Goal: Information Seeking & Learning: Learn about a topic

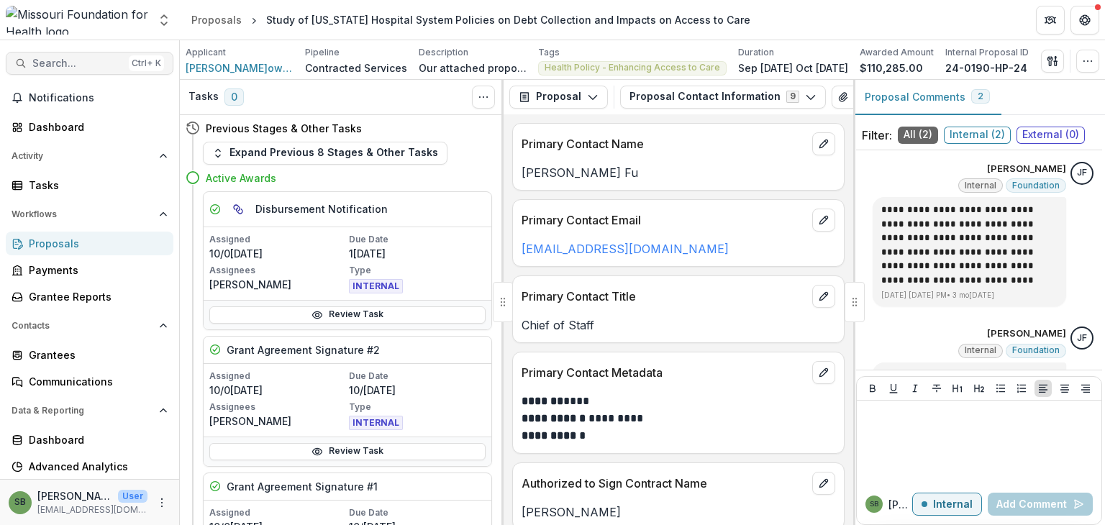
click at [91, 62] on span "Search..." at bounding box center [77, 64] width 91 height 12
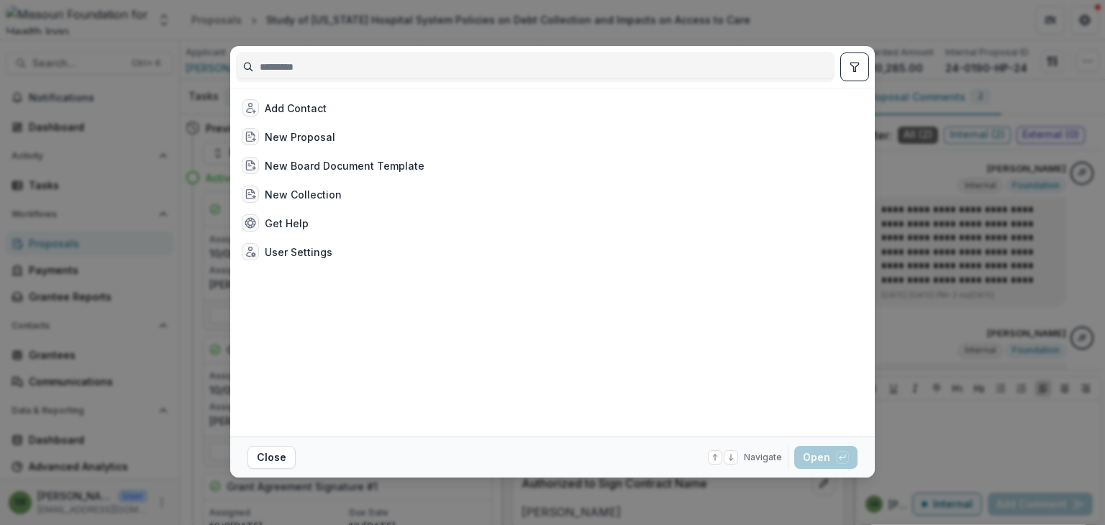
click at [455, 64] on input at bounding box center [535, 66] width 597 height 23
type input "*"
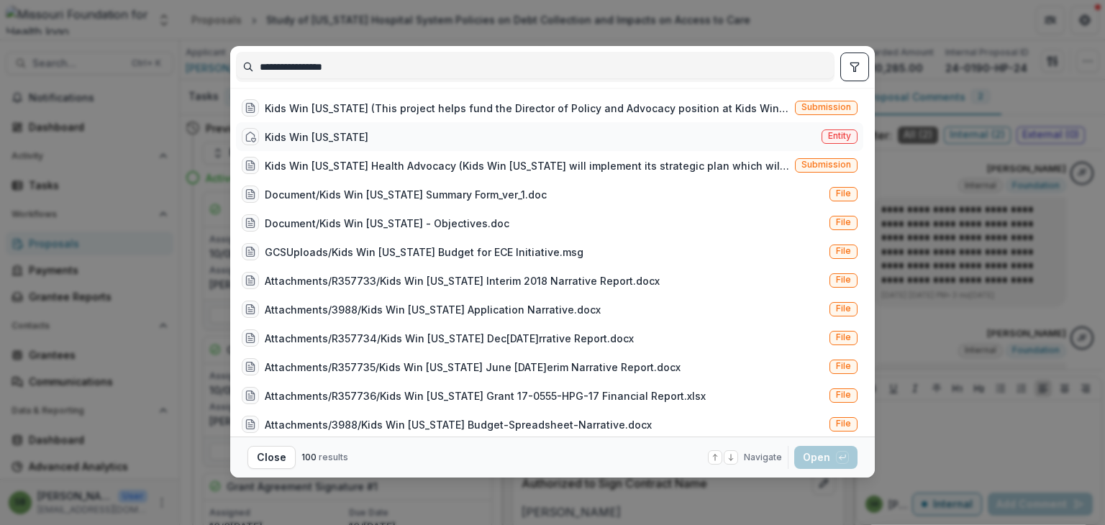
type input "**********"
click at [311, 142] on div "Kids Win [US_STATE]" at bounding box center [317, 136] width 104 height 15
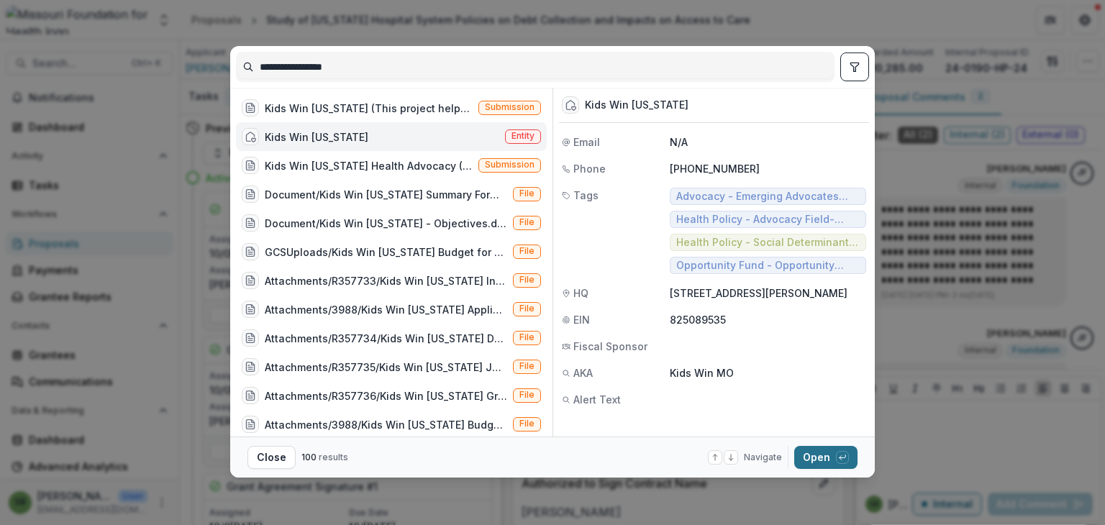
click at [819, 450] on button "Open with enter key" at bounding box center [825, 457] width 63 height 23
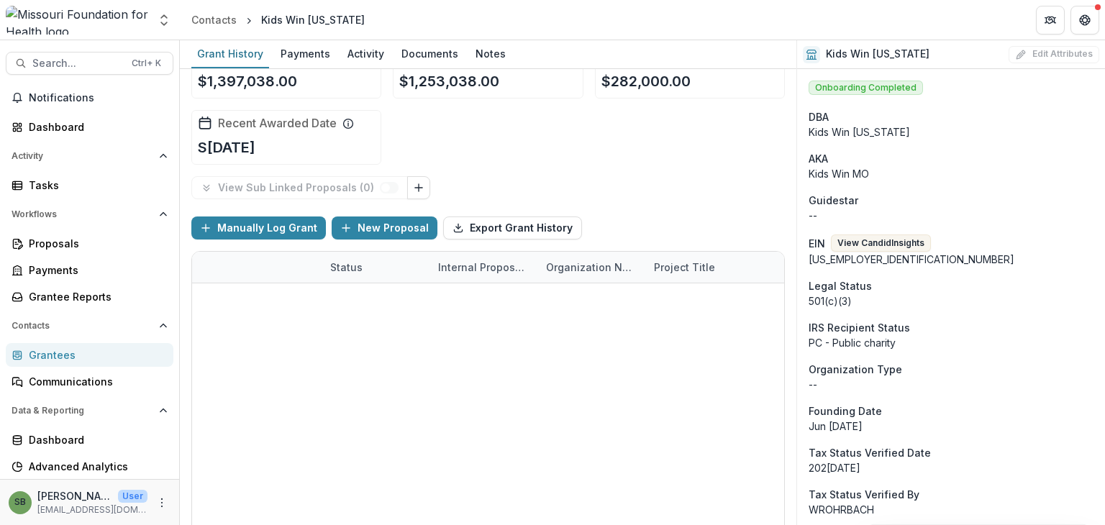
scroll to position [52, 0]
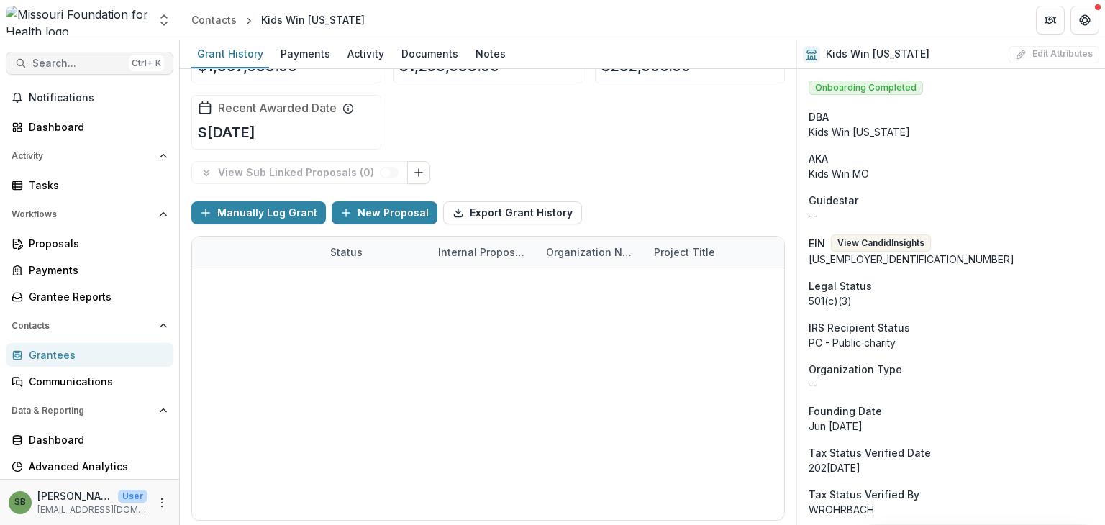
click at [86, 66] on span "Search..." at bounding box center [77, 64] width 91 height 12
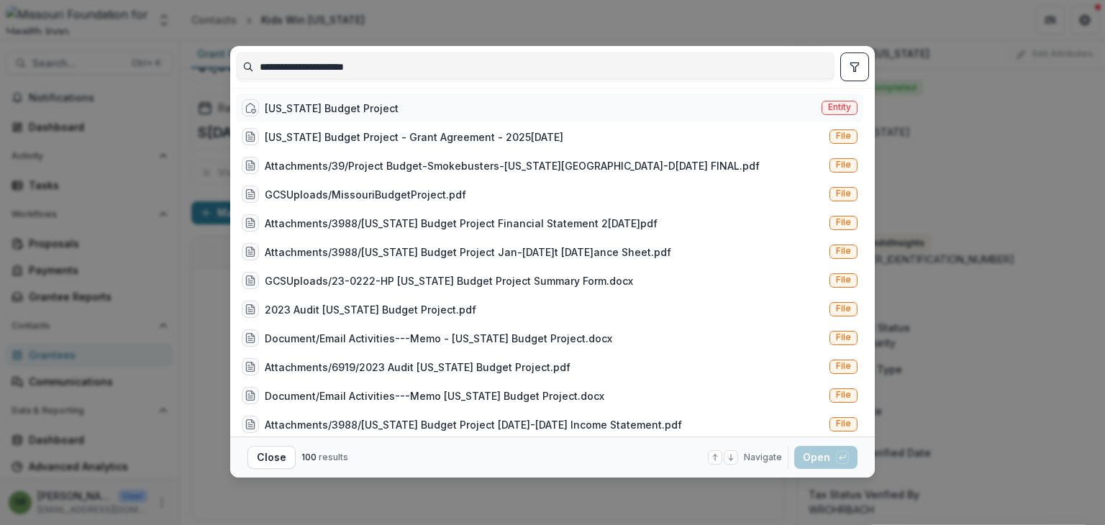
type input "**********"
click at [384, 101] on div "[US_STATE] Budget Project Entity" at bounding box center [549, 107] width 627 height 29
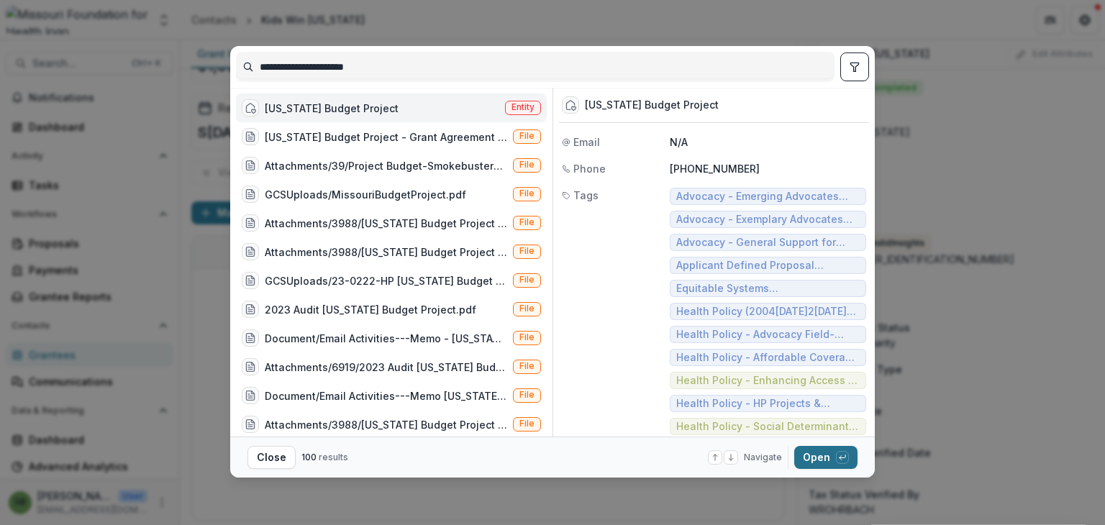
click at [834, 455] on button "Open with enter key" at bounding box center [825, 457] width 63 height 23
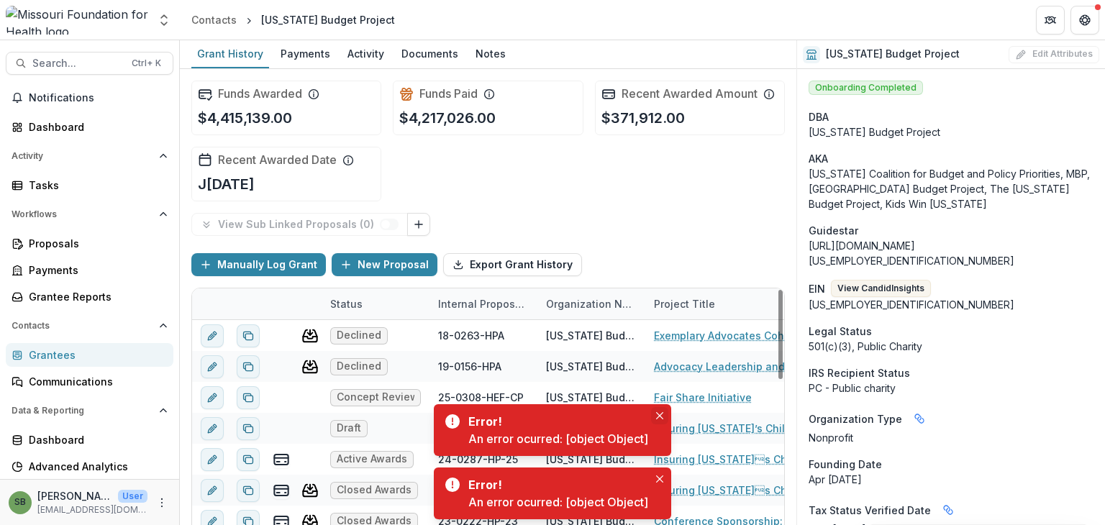
click at [660, 412] on icon "Close" at bounding box center [659, 415] width 7 height 7
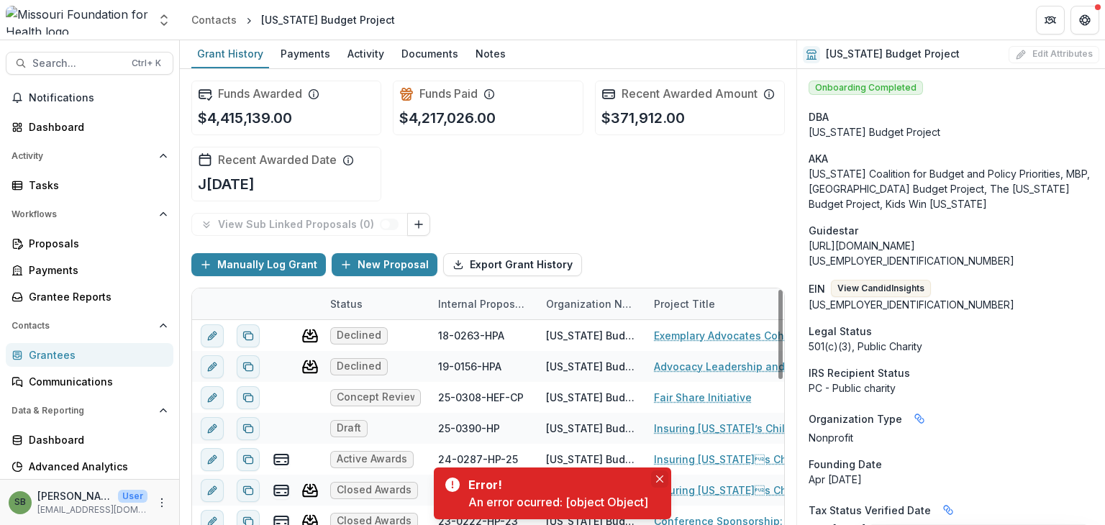
click at [660, 480] on icon "Close" at bounding box center [659, 478] width 7 height 7
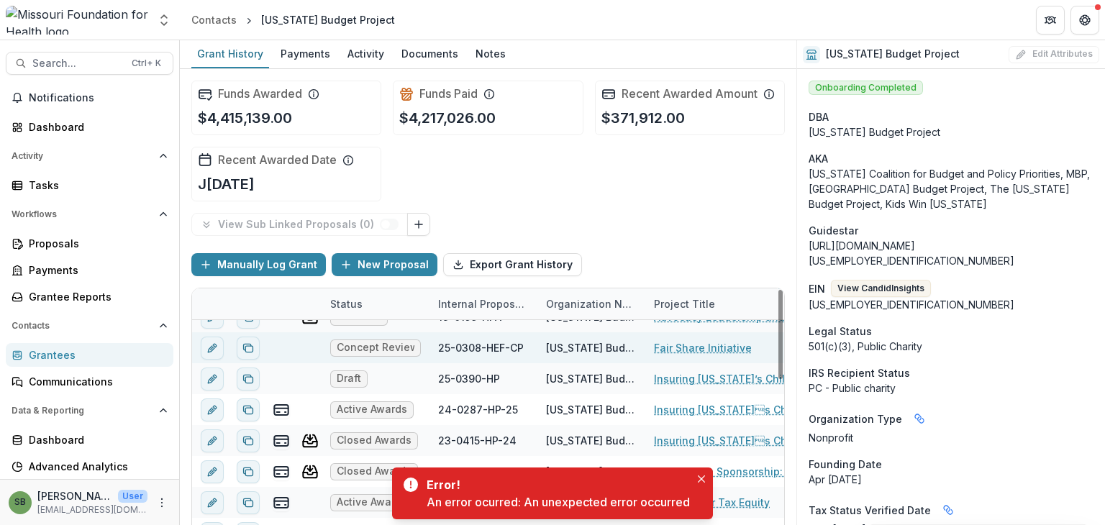
scroll to position [72, 0]
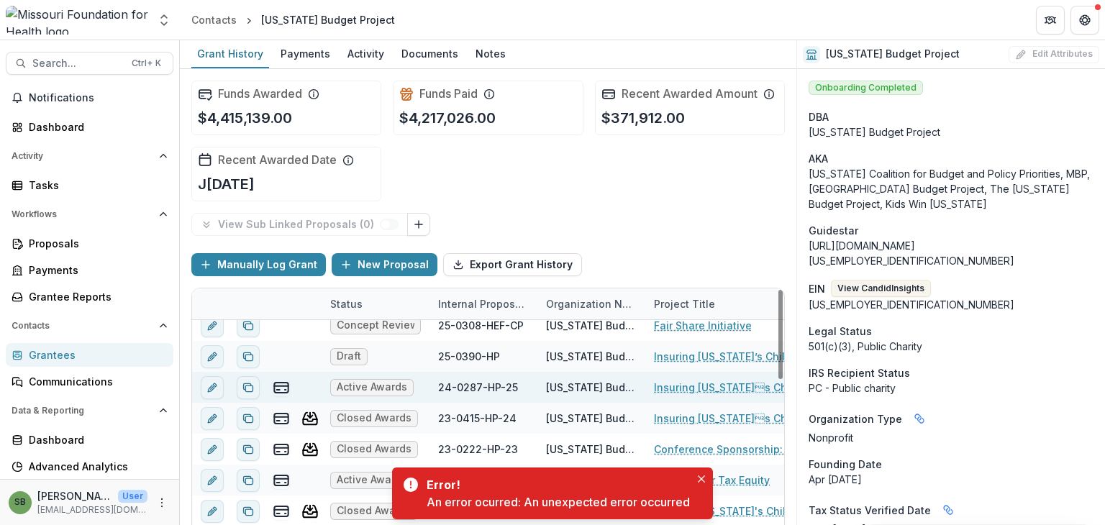
click at [673, 388] on link "Insuring [US_STATE]s Children - Reaching the Finish Line Program" at bounding box center [735, 387] width 163 height 15
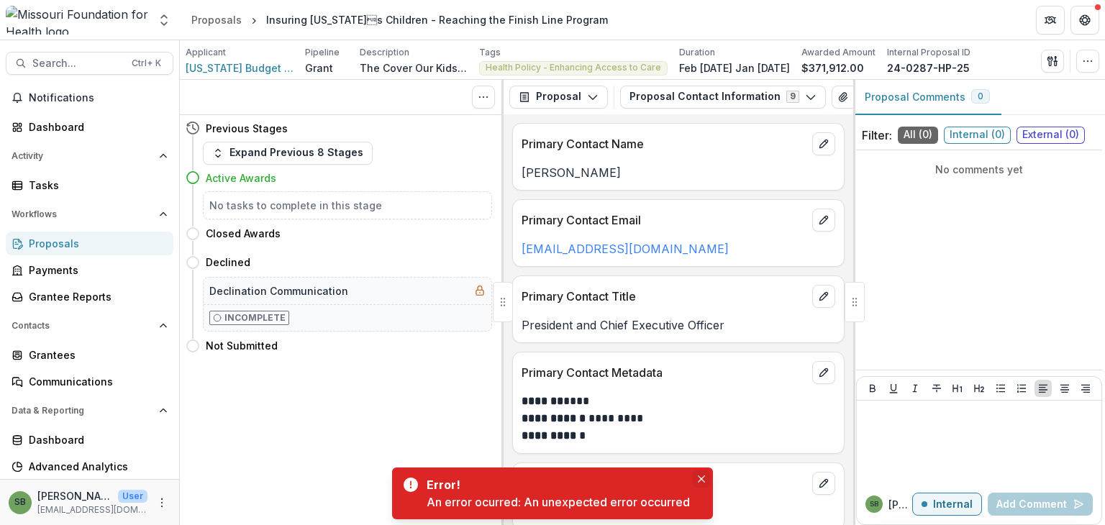
click at [698, 478] on icon "Close" at bounding box center [701, 478] width 7 height 7
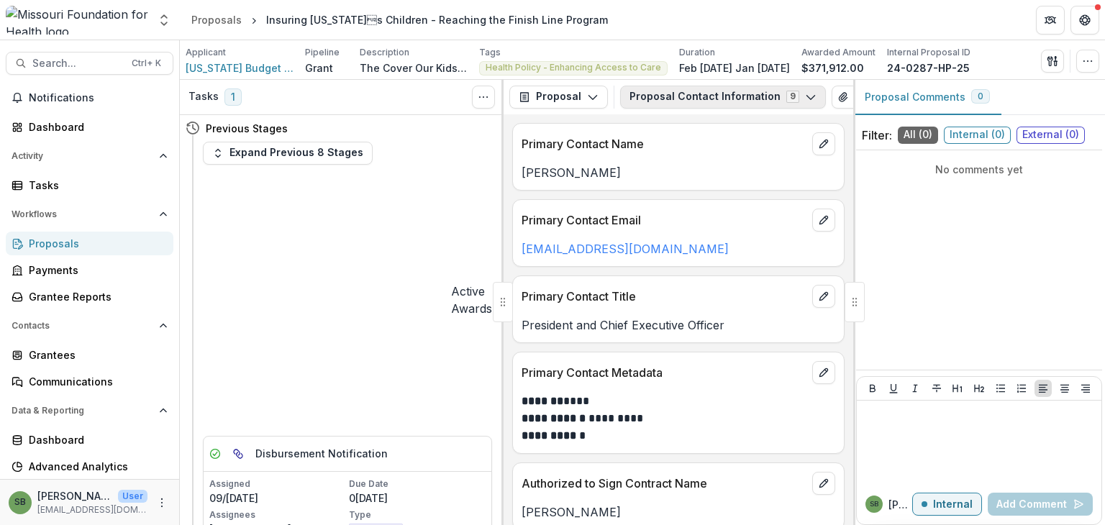
click at [806, 99] on polyline "button" at bounding box center [810, 97] width 8 height 4
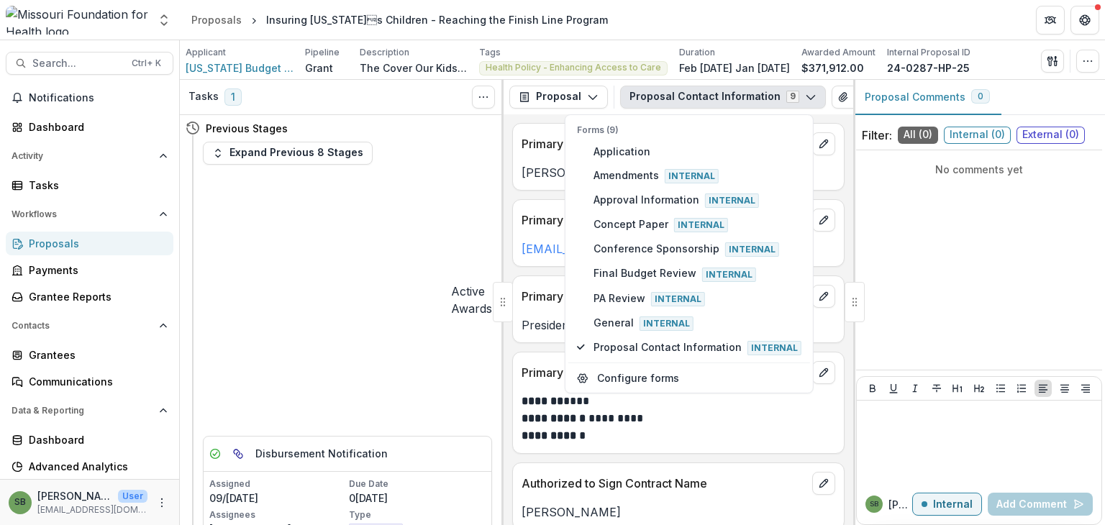
click at [806, 99] on polyline "button" at bounding box center [810, 97] width 8 height 4
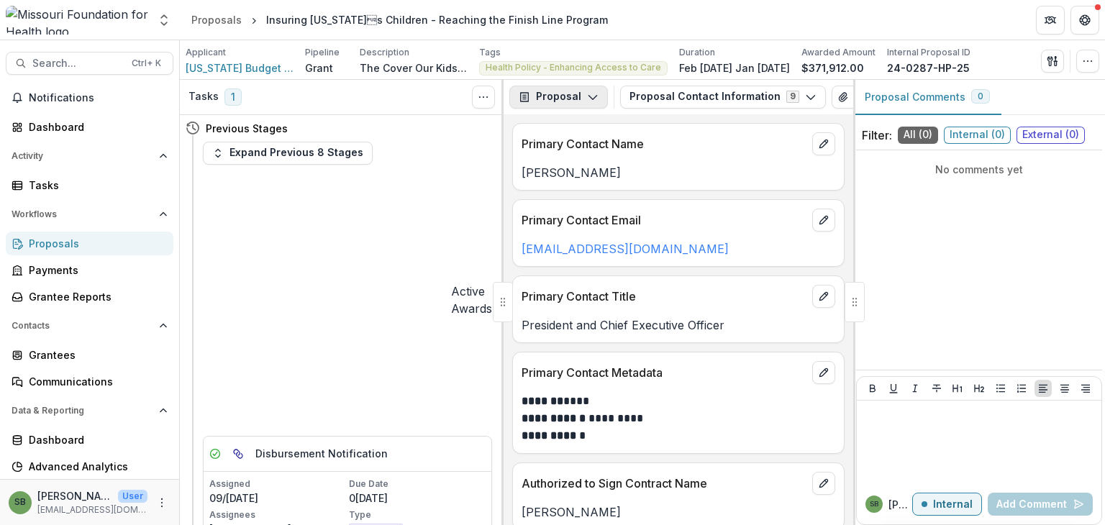
click at [593, 99] on icon "button" at bounding box center [593, 97] width 12 height 12
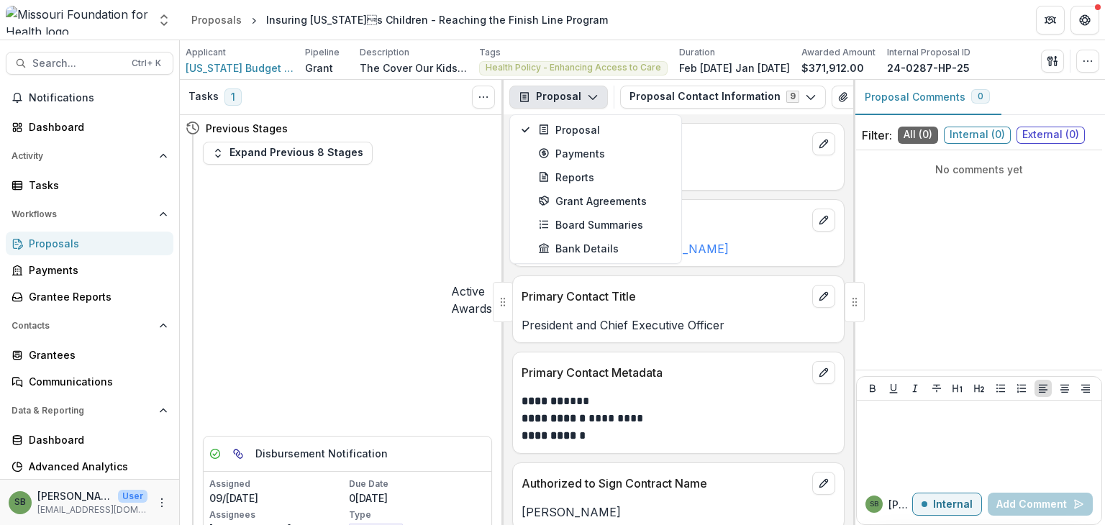
click at [593, 99] on icon "button" at bounding box center [593, 97] width 12 height 12
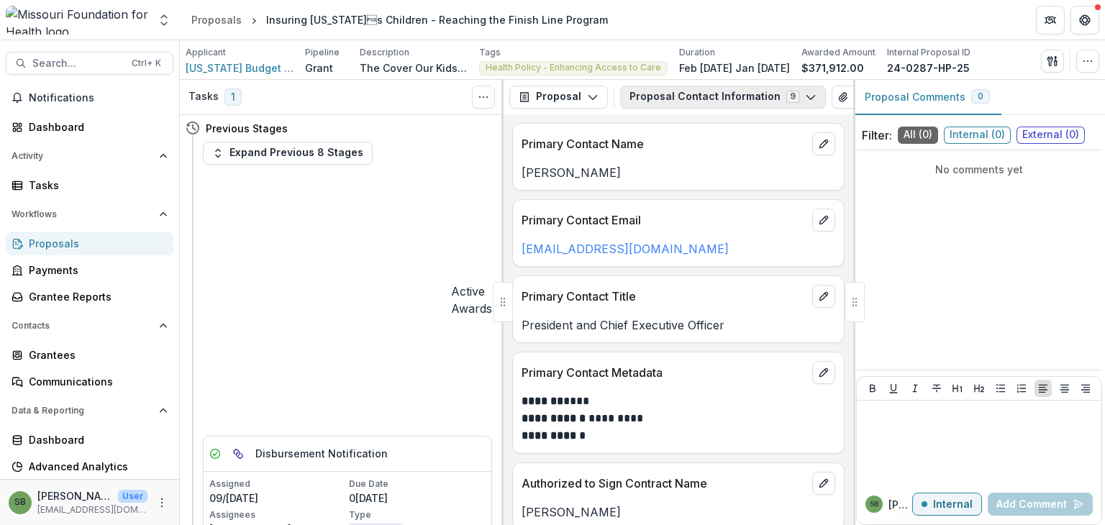
click at [729, 101] on button "Proposal Contact Information 9" at bounding box center [723, 97] width 206 height 23
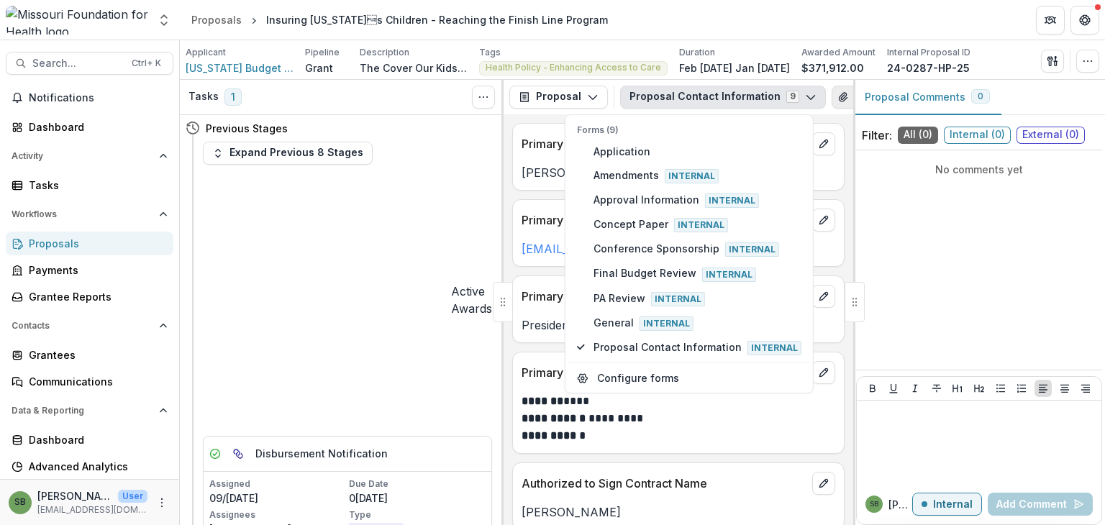
click at [839, 94] on icon "View Attached Files" at bounding box center [843, 97] width 8 height 9
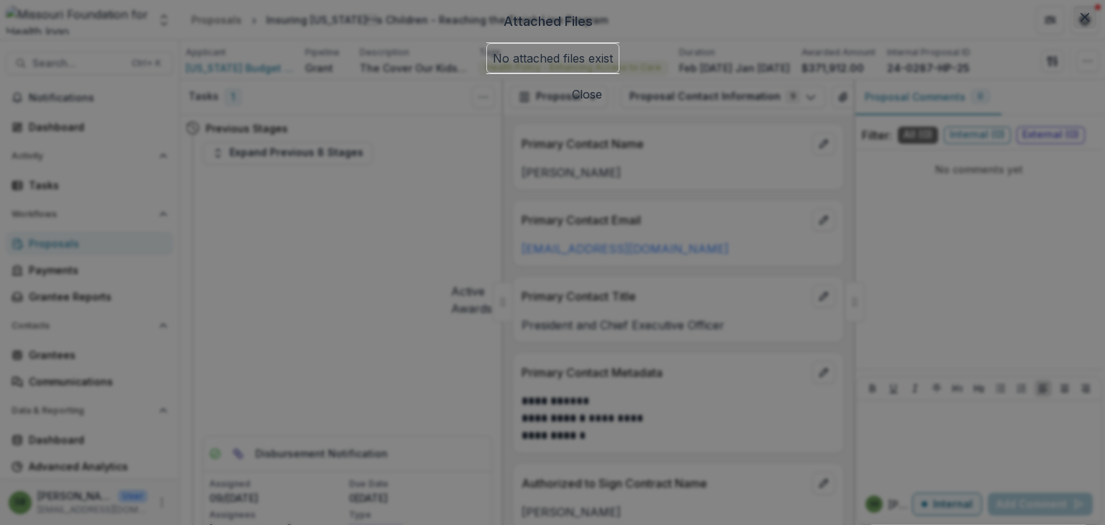
click at [1073, 29] on button "Close" at bounding box center [1084, 17] width 23 height 23
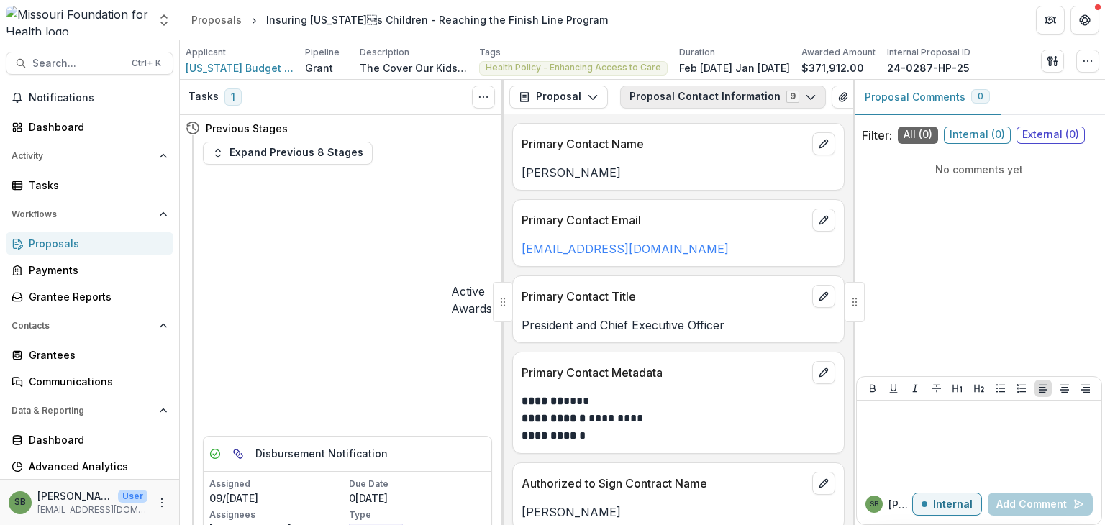
click at [780, 93] on button "Proposal Contact Information 9" at bounding box center [723, 97] width 206 height 23
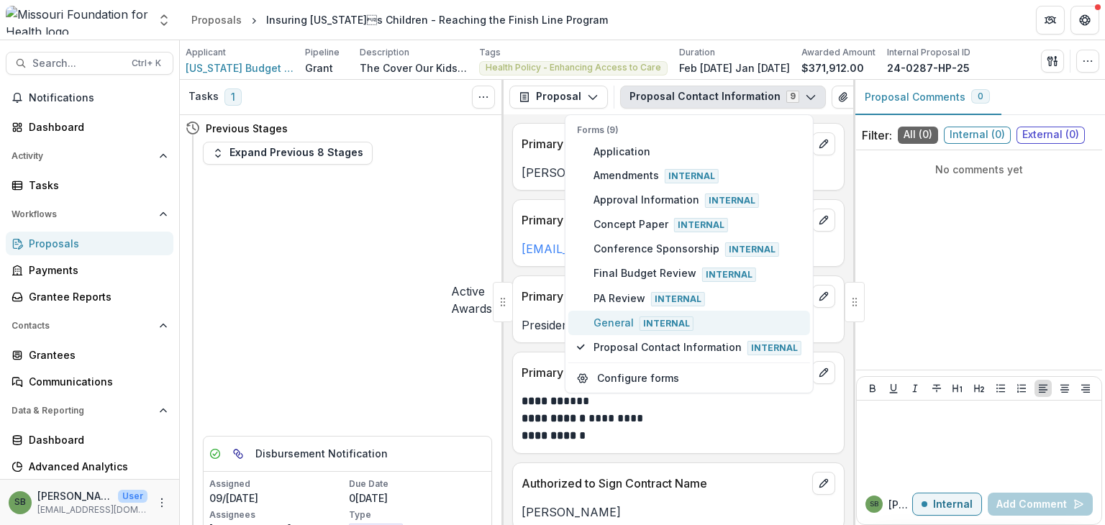
click at [633, 316] on span "General Internal" at bounding box center [697, 323] width 208 height 16
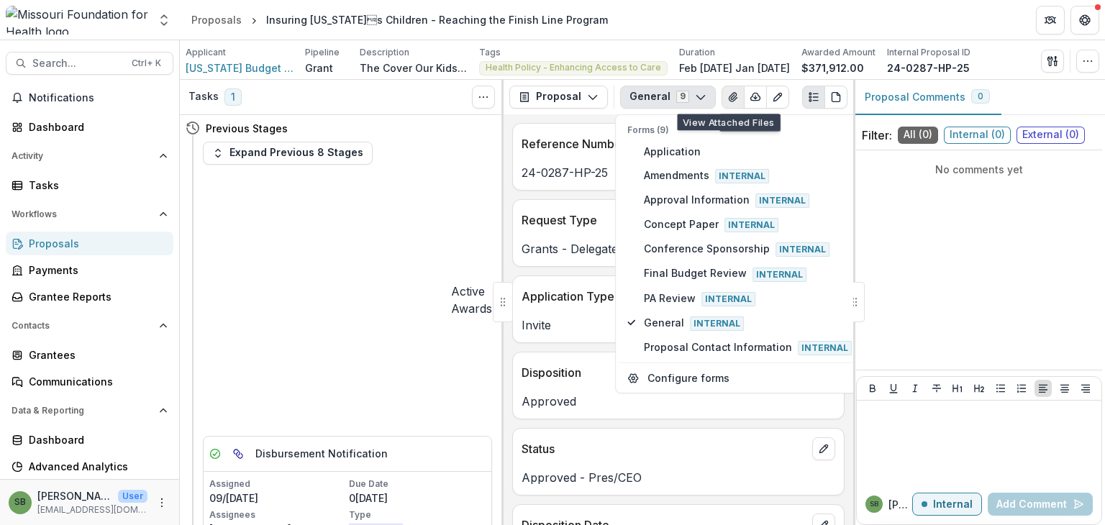
click at [734, 96] on button "View Attached Files" at bounding box center [732, 97] width 23 height 23
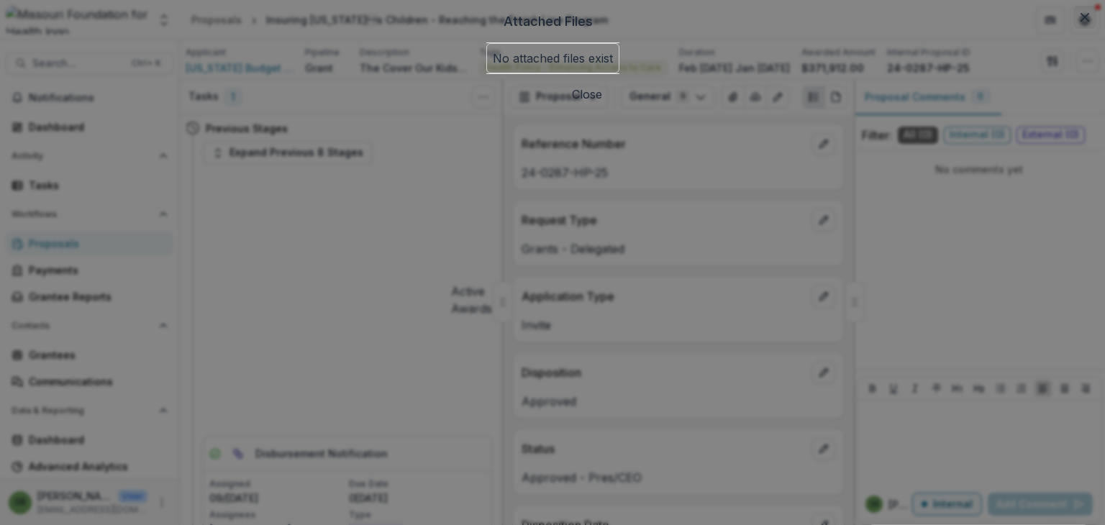
click at [1080, 22] on icon "Close" at bounding box center [1084, 17] width 9 height 9
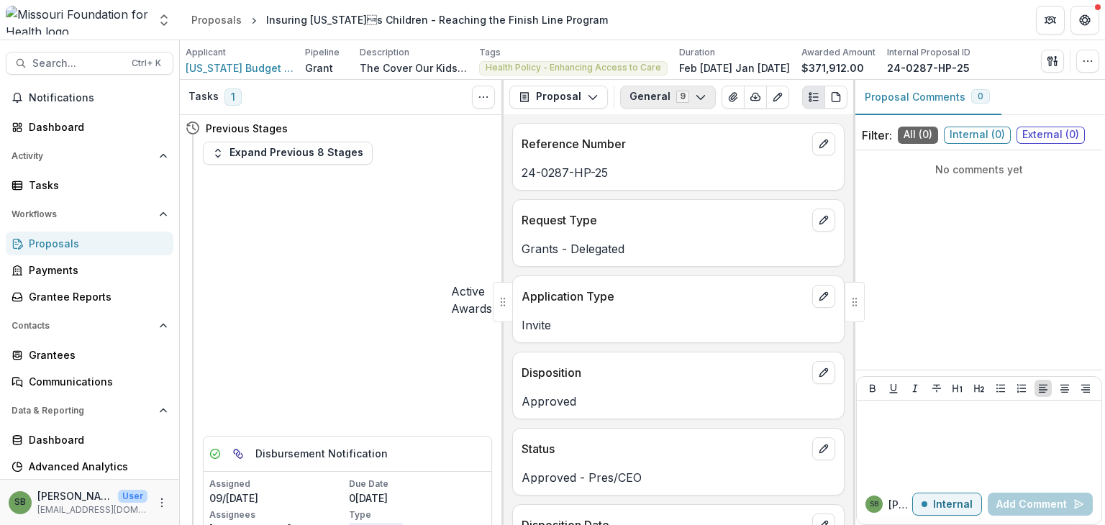
click at [695, 96] on icon "button" at bounding box center [701, 97] width 12 height 12
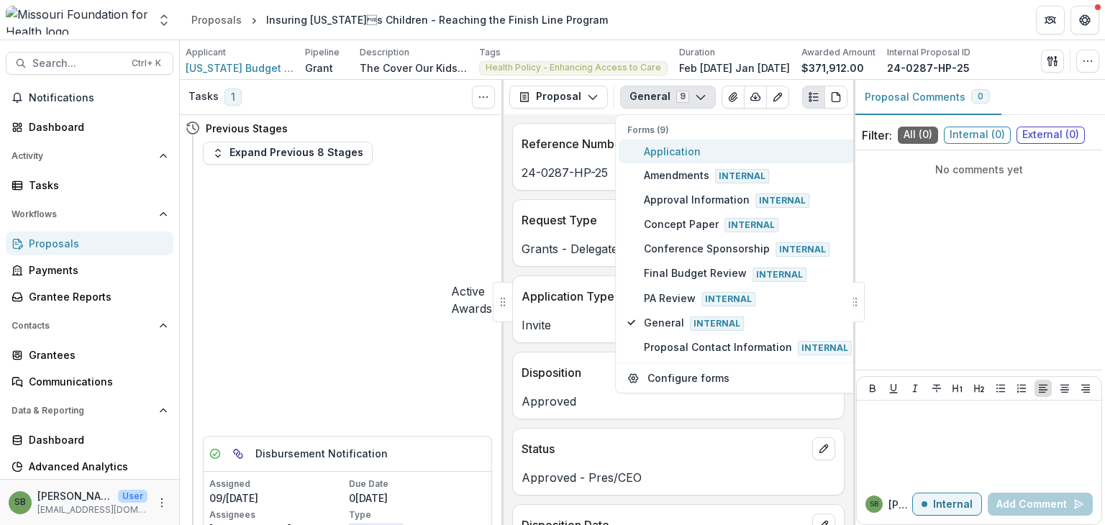
click at [670, 150] on span "Application" at bounding box center [748, 151] width 208 height 15
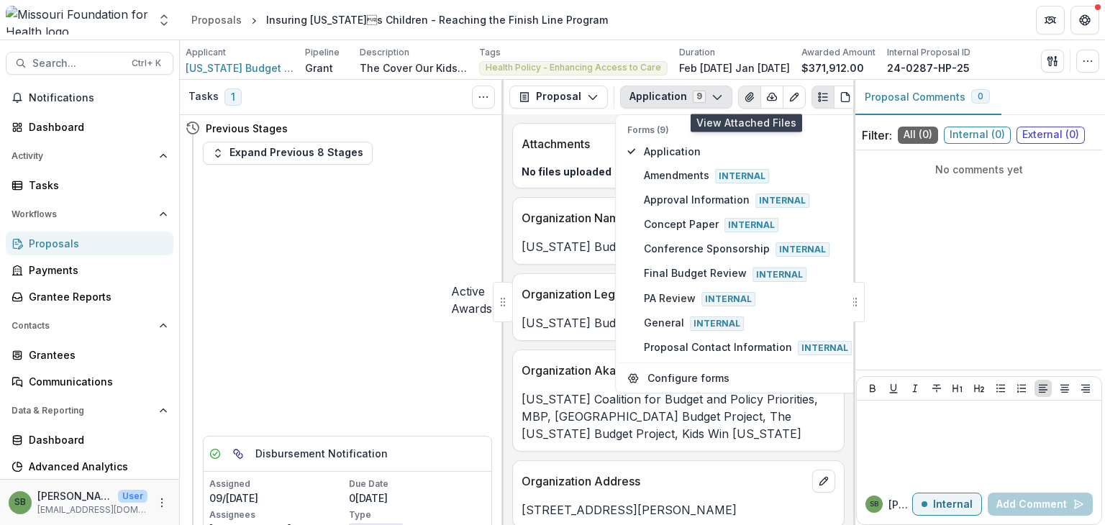
click at [746, 93] on icon "View Attached Files" at bounding box center [749, 97] width 8 height 9
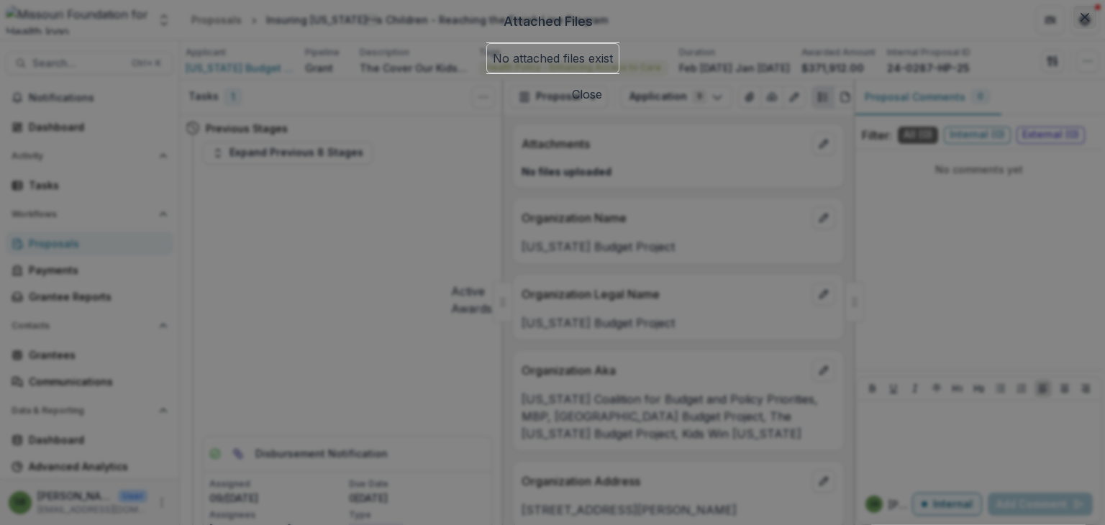
click at [1073, 29] on button "Close" at bounding box center [1084, 17] width 23 height 23
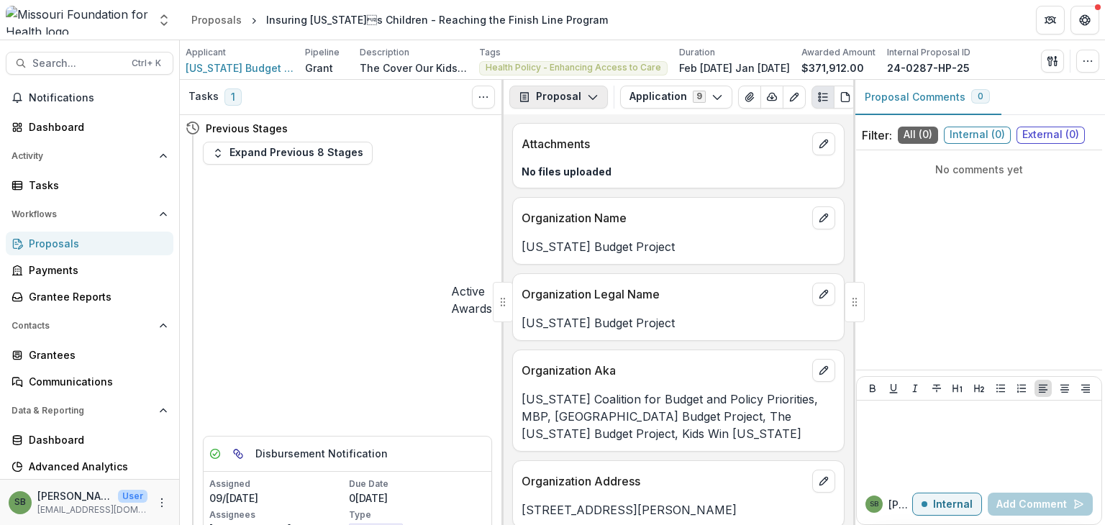
click at [575, 106] on button "Proposal" at bounding box center [558, 97] width 99 height 23
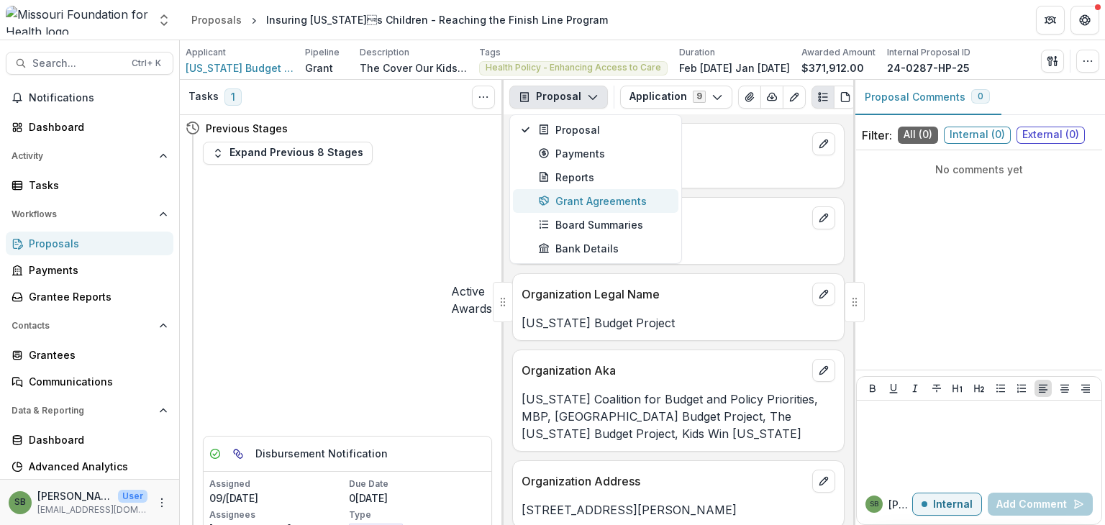
click at [593, 199] on div "Grant Agreements" at bounding box center [604, 200] width 132 height 15
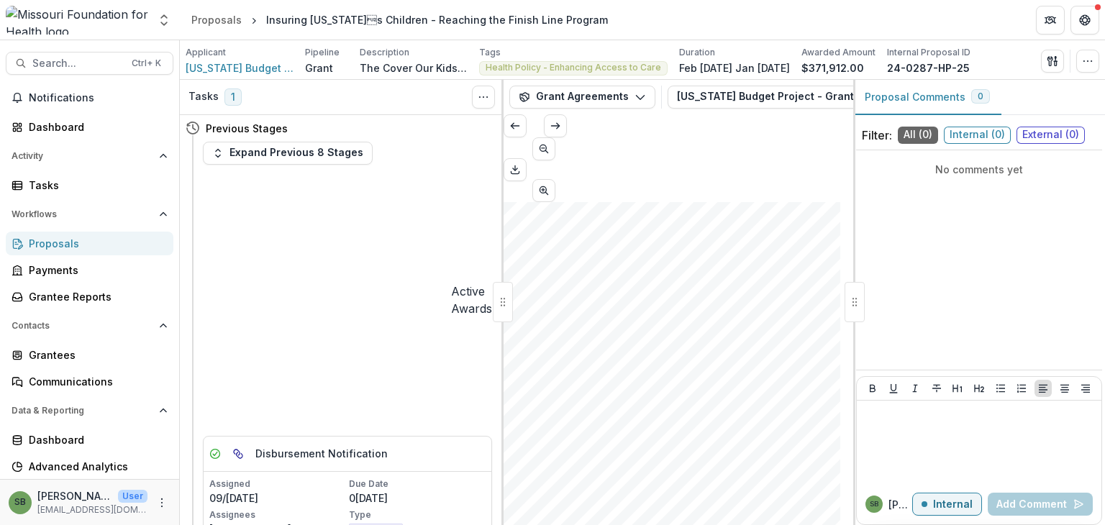
scroll to position [129, 0]
click at [608, 91] on button "Grant Agreements" at bounding box center [582, 97] width 146 height 23
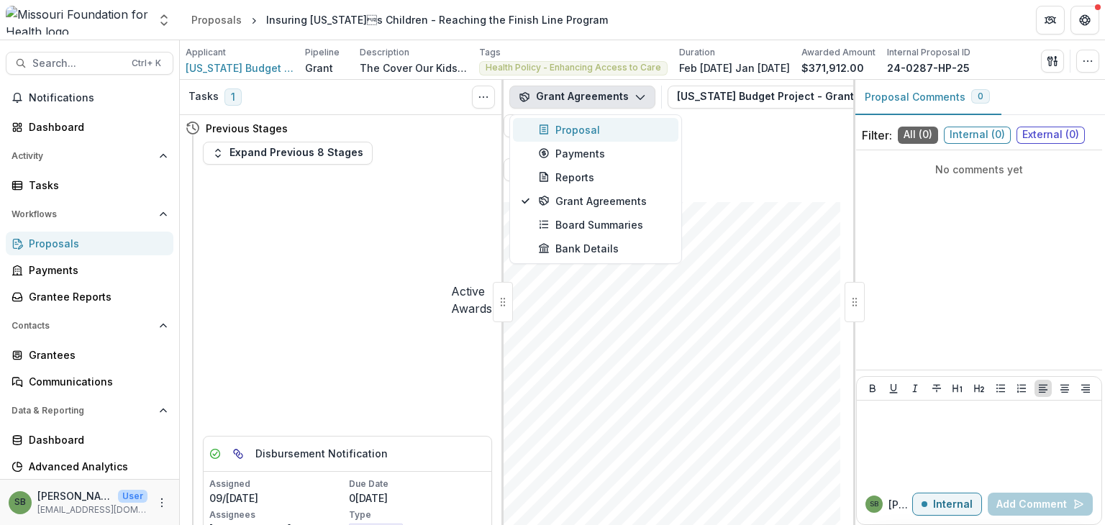
click at [575, 114] on div "Grant Agreements Proposal Payments Reports Grant Agreements Board Summaries Ban…" at bounding box center [678, 97] width 350 height 35
click at [573, 129] on div "Proposal" at bounding box center [604, 129] width 132 height 15
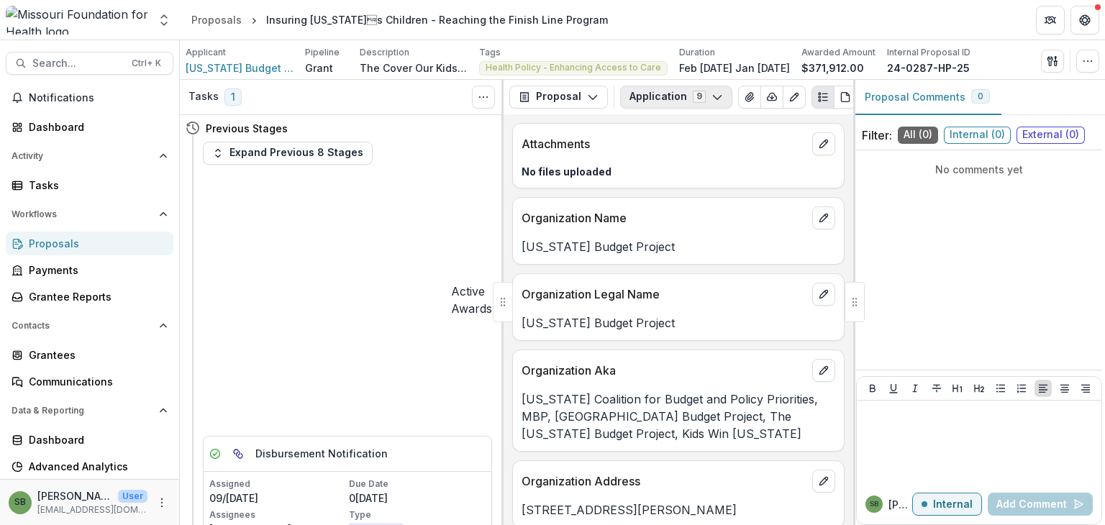
click at [713, 95] on icon "button" at bounding box center [717, 97] width 12 height 12
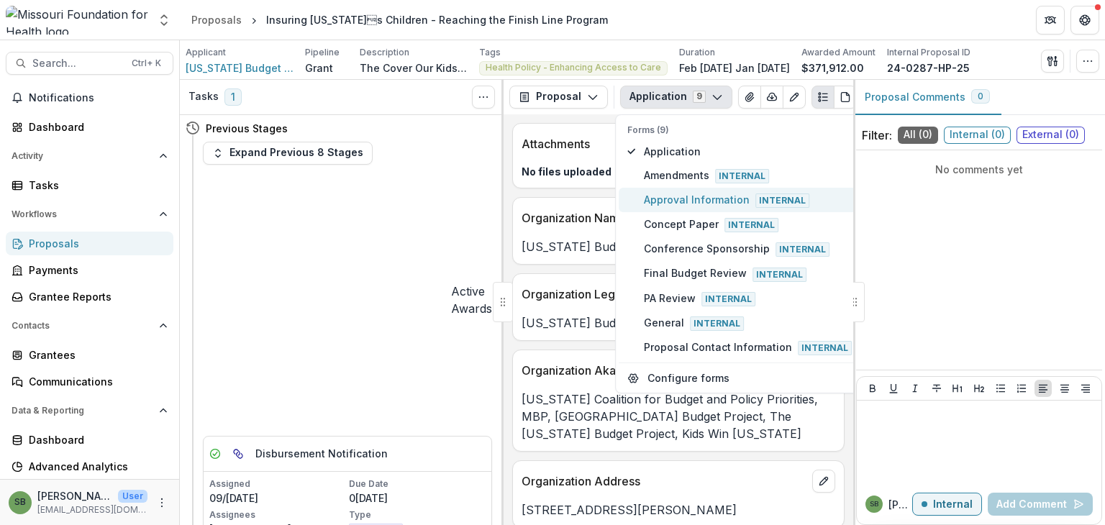
click at [677, 196] on span "Approval Information Internal" at bounding box center [748, 200] width 208 height 16
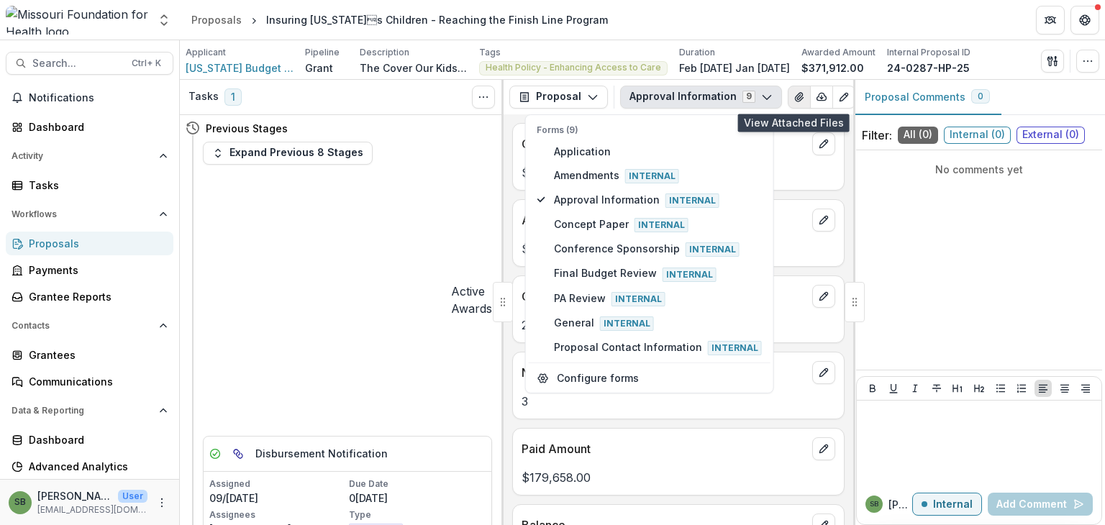
click at [793, 95] on icon "View Attached Files" at bounding box center [799, 97] width 12 height 12
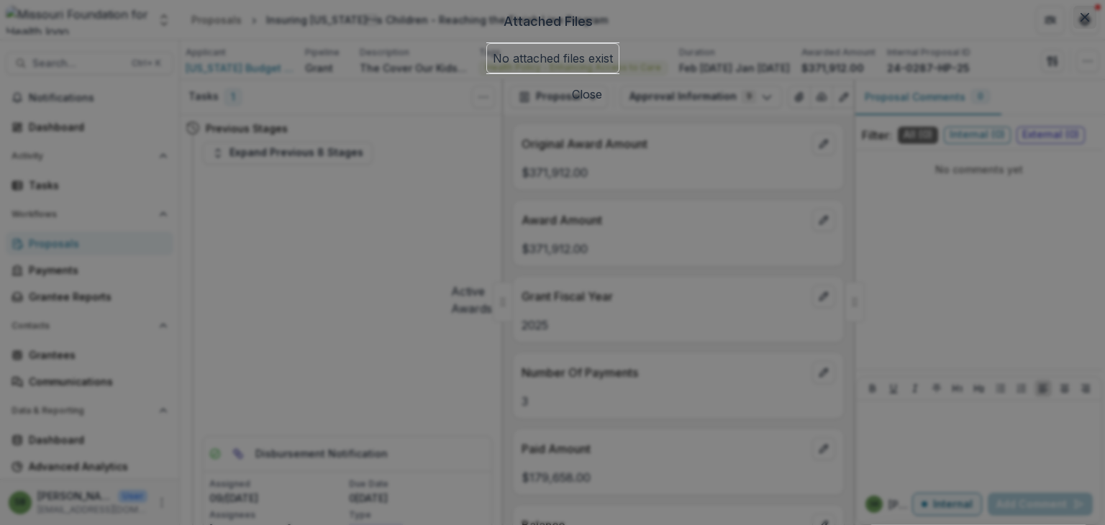
click at [1073, 29] on button "Close" at bounding box center [1084, 17] width 23 height 23
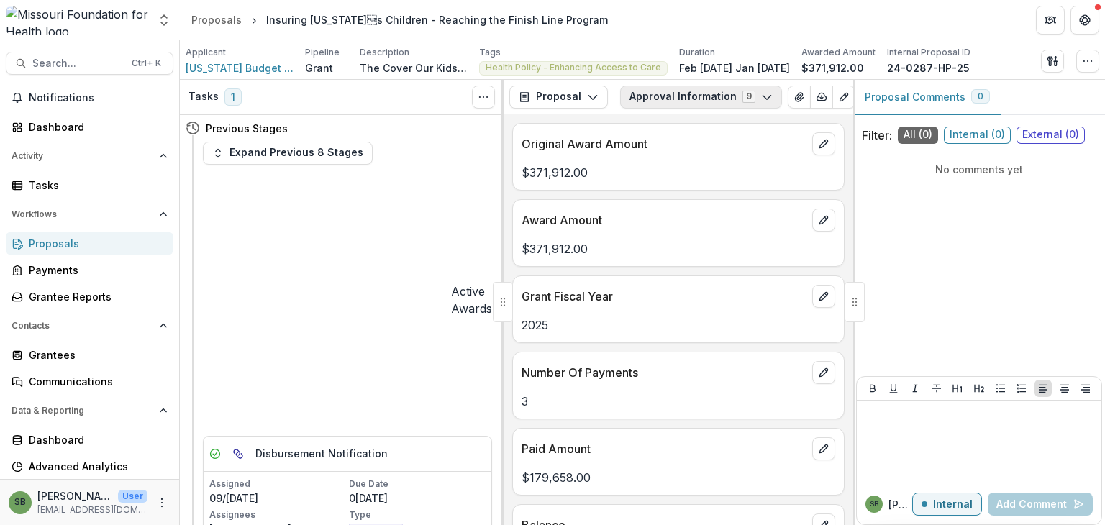
click at [675, 101] on button "Approval Information 9" at bounding box center [701, 97] width 162 height 23
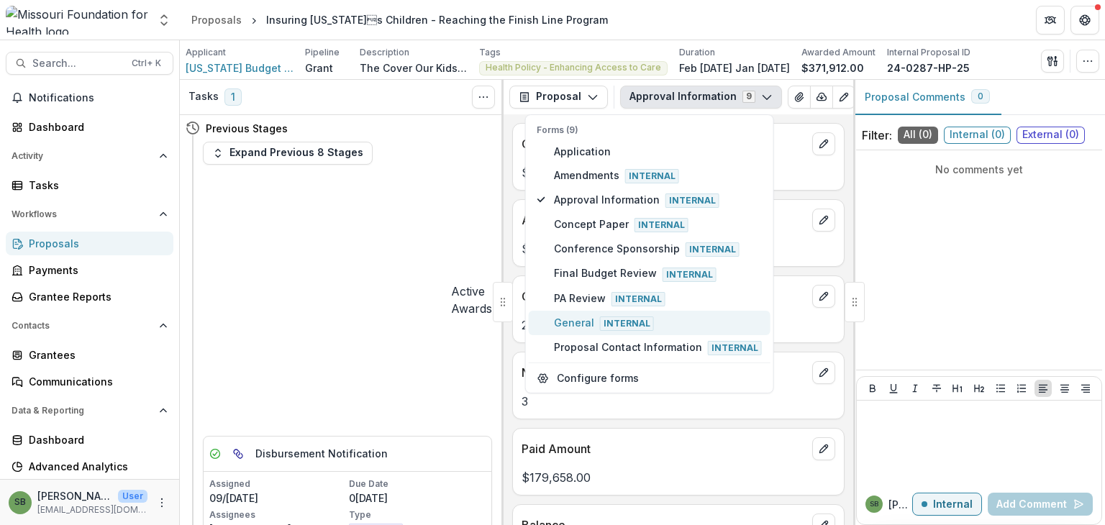
click at [578, 319] on span "General Internal" at bounding box center [658, 323] width 208 height 16
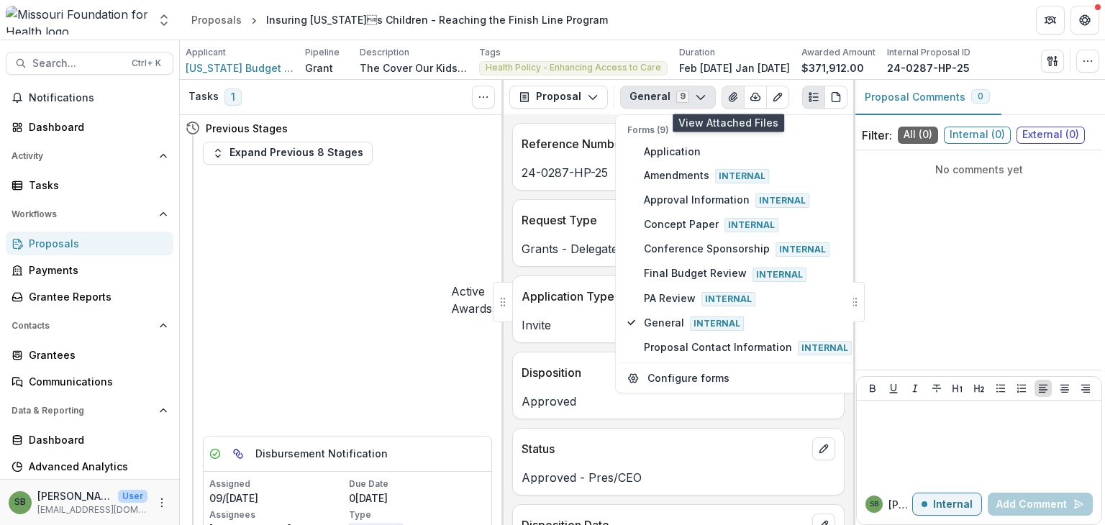
click at [729, 95] on icon "View Attached Files" at bounding box center [733, 97] width 8 height 9
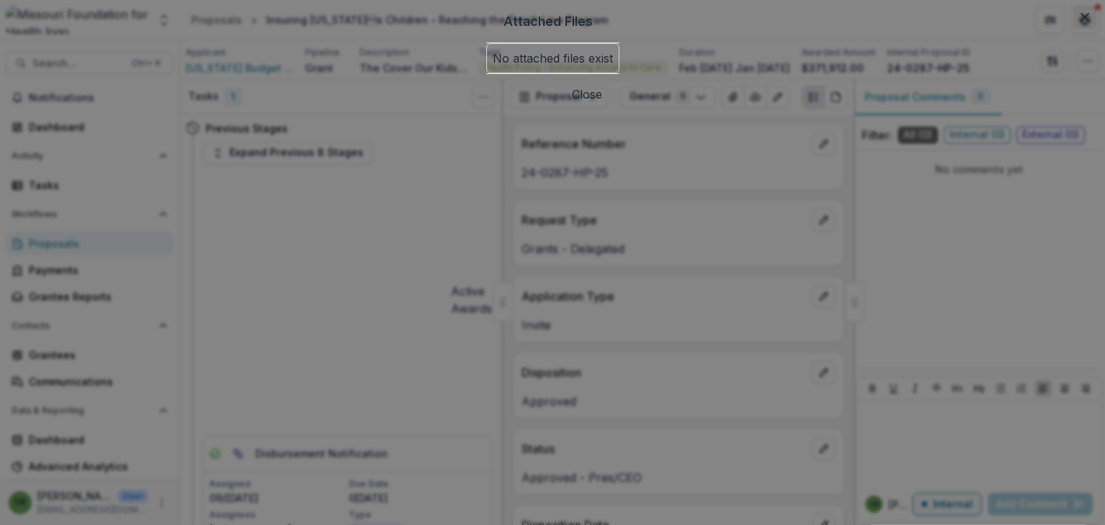
click at [1080, 22] on icon "Close" at bounding box center [1084, 17] width 9 height 9
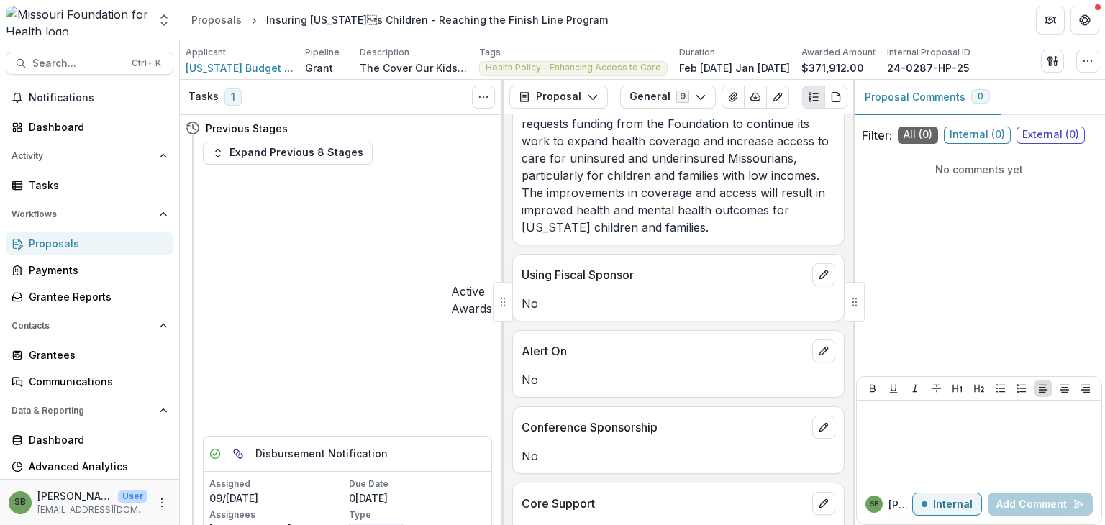
scroll to position [1582, 0]
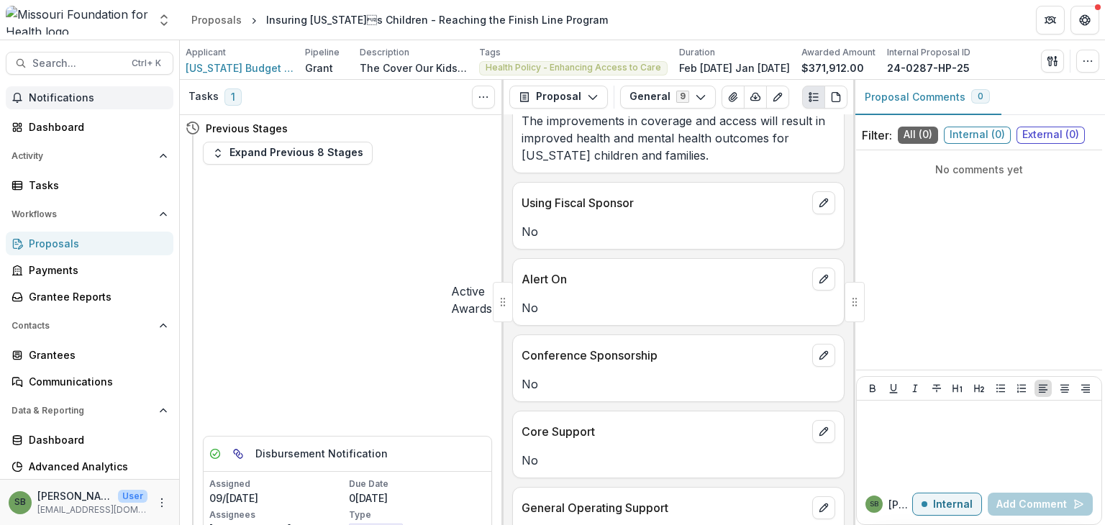
click at [81, 101] on span "Notifications" at bounding box center [98, 98] width 139 height 12
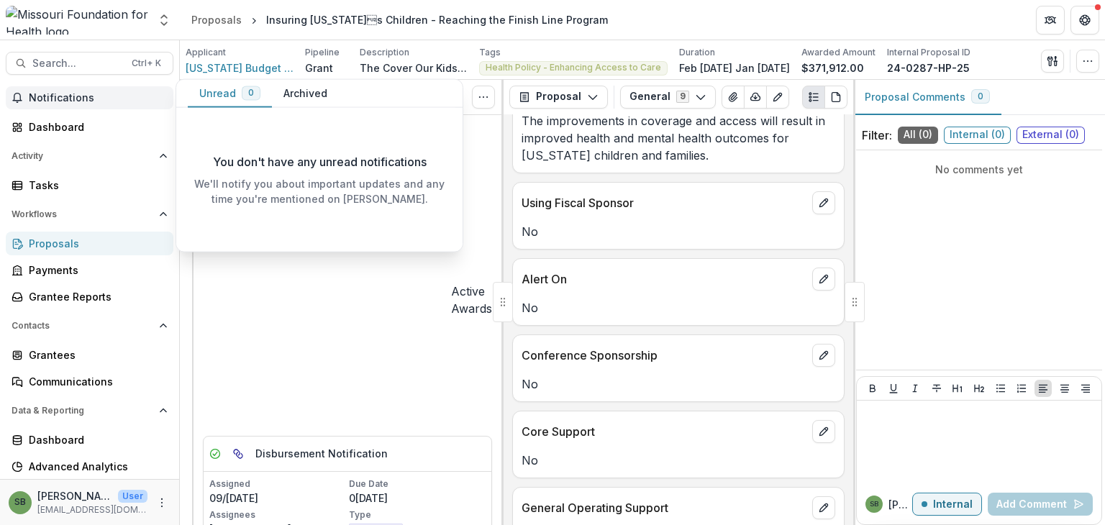
click at [310, 93] on button "Archived" at bounding box center [305, 94] width 67 height 28
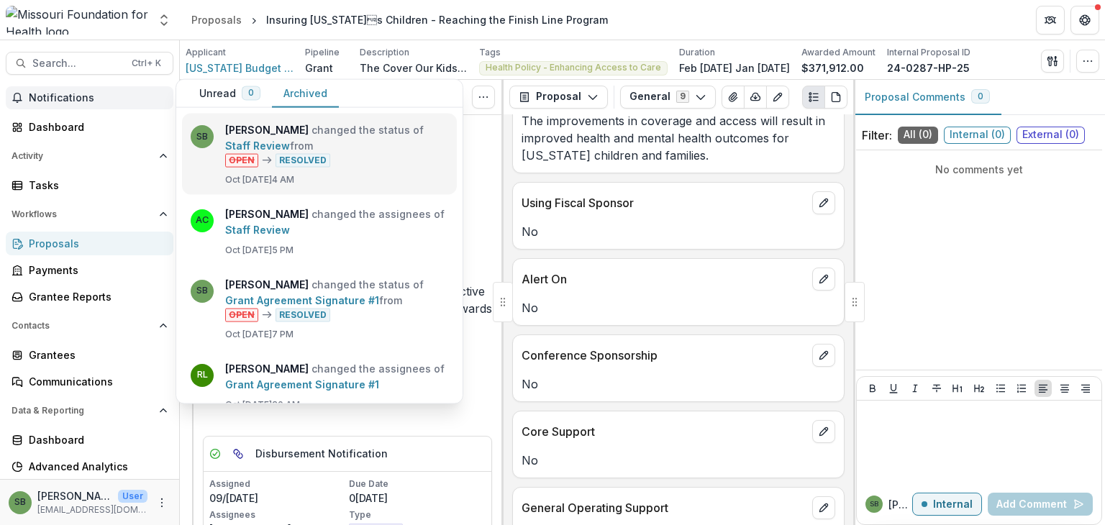
click at [242, 142] on link "Staff Review" at bounding box center [257, 146] width 65 height 12
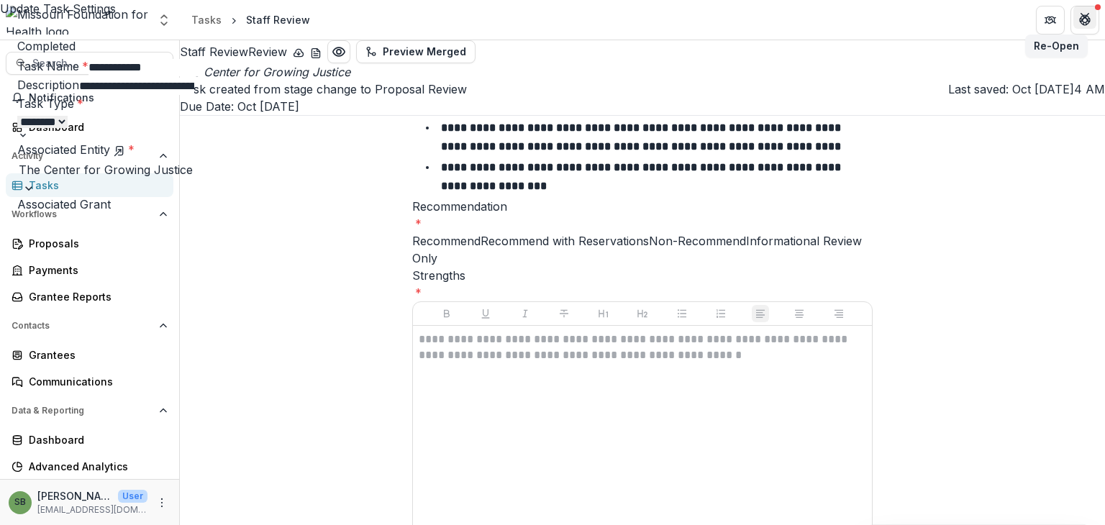
click at [1085, 17] on icon "Close" at bounding box center [1084, 17] width 9 height 9
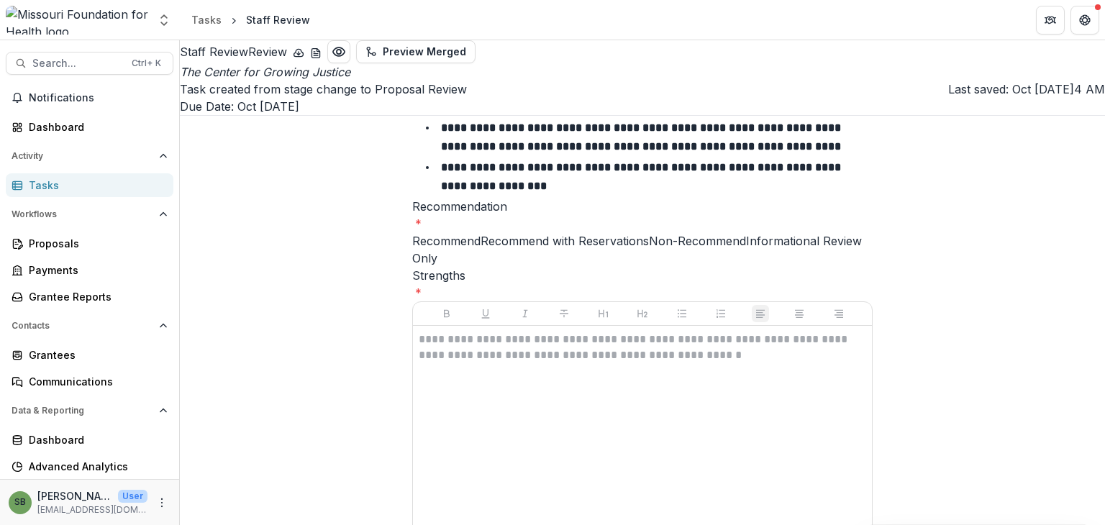
click at [350, 75] on icon "The Center for Growing Justice" at bounding box center [265, 72] width 170 height 14
click at [70, 125] on div "Dashboard" at bounding box center [95, 126] width 133 height 15
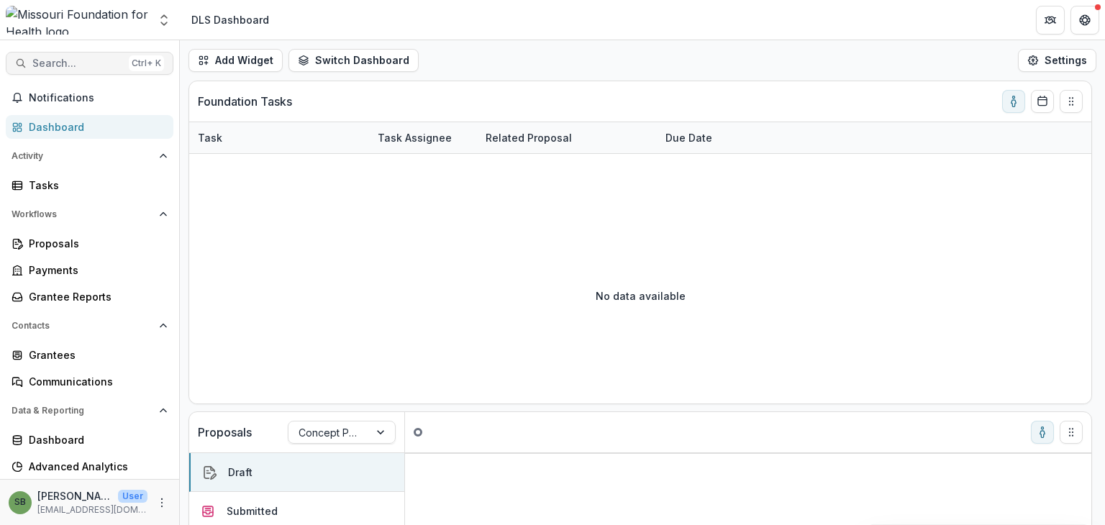
click at [97, 67] on span "Search..." at bounding box center [77, 64] width 91 height 12
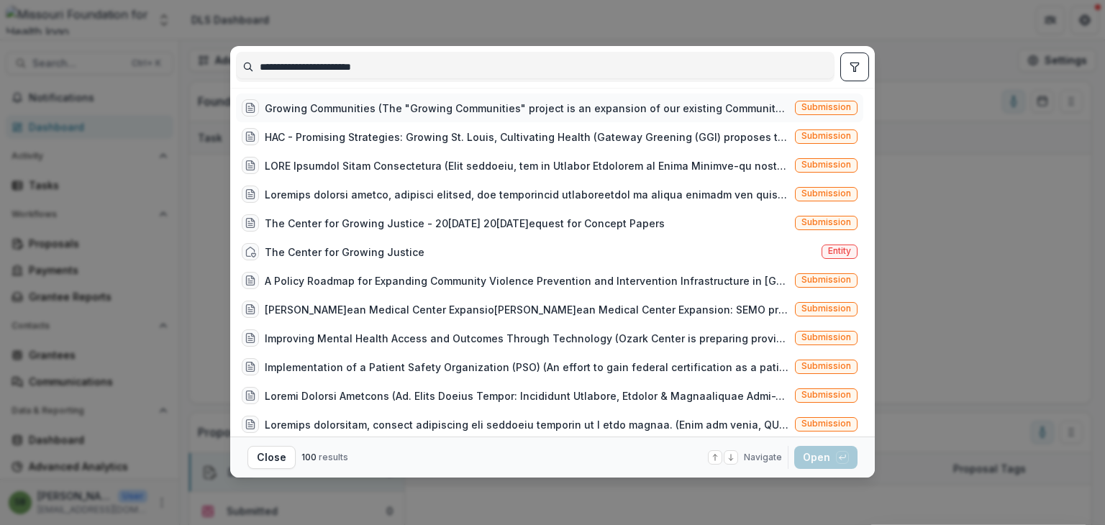
type input "**********"
click at [411, 104] on div "Growing Communities (The "Growing Communities" project is an expansion of our e…" at bounding box center [527, 108] width 524 height 15
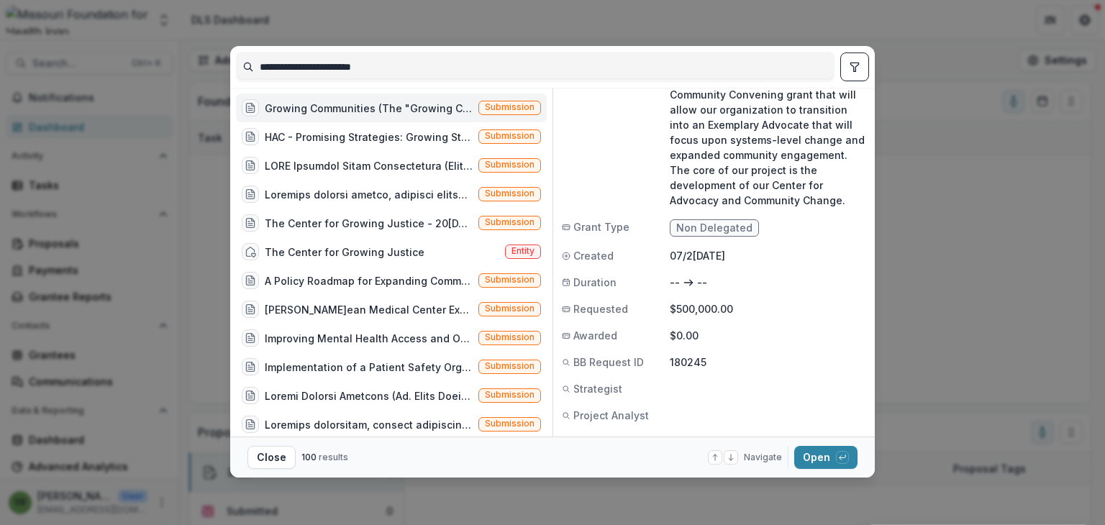
scroll to position [150, 0]
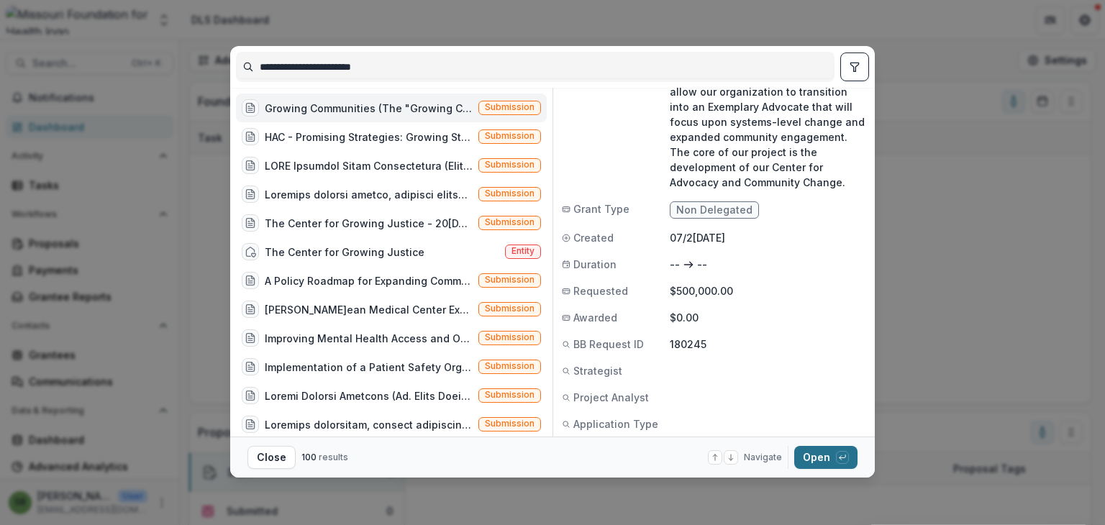
click at [823, 450] on button "Open with enter key" at bounding box center [825, 457] width 63 height 23
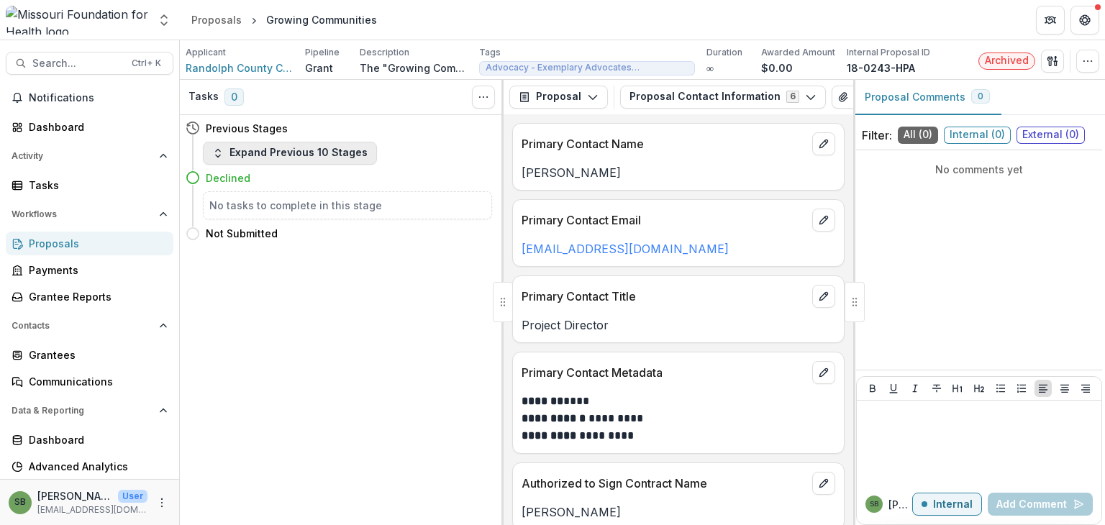
click at [293, 158] on button "Expand Previous 10 Stages" at bounding box center [290, 153] width 174 height 23
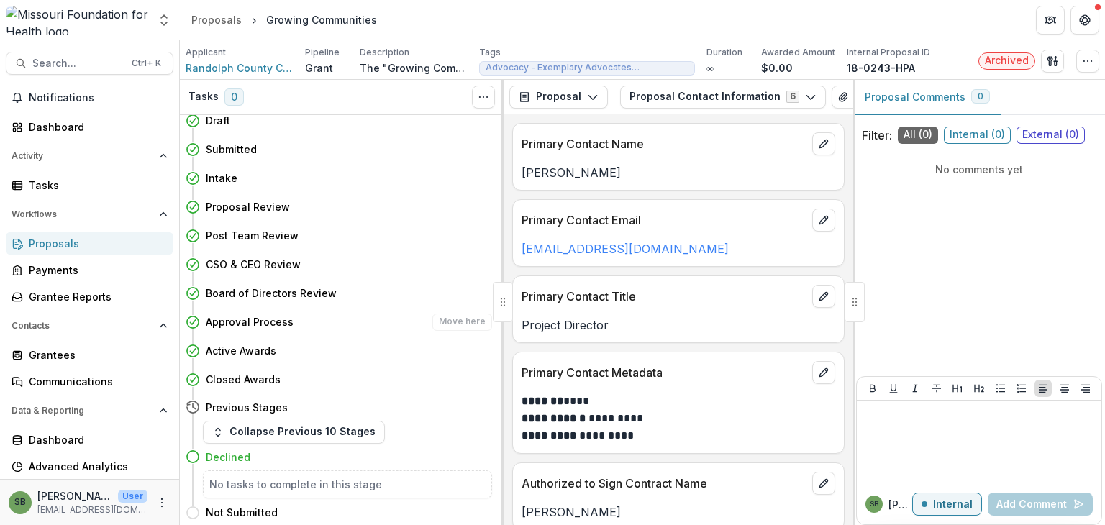
scroll to position [10, 0]
click at [73, 22] on img at bounding box center [77, 20] width 142 height 29
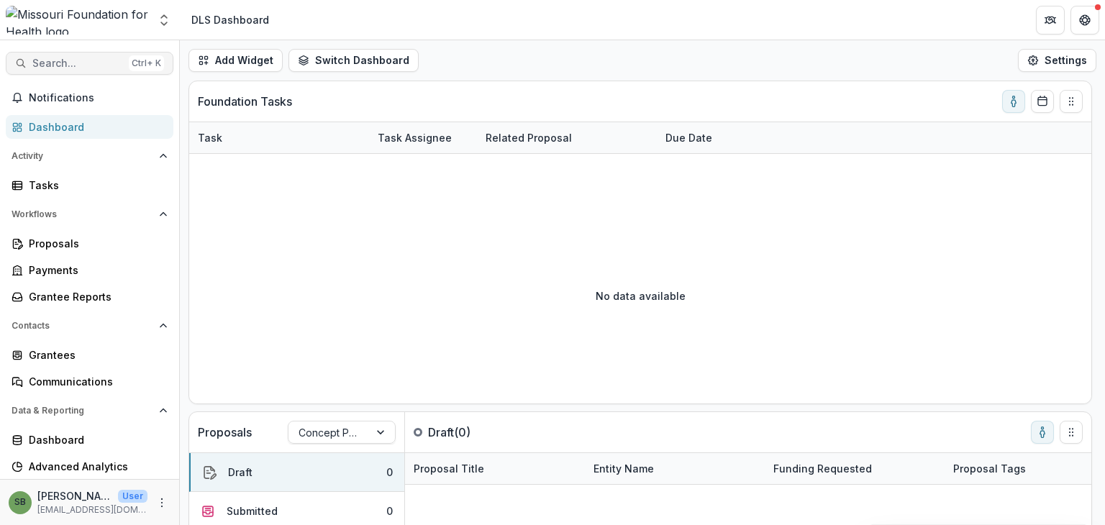
click at [72, 68] on span "Search..." at bounding box center [77, 64] width 91 height 12
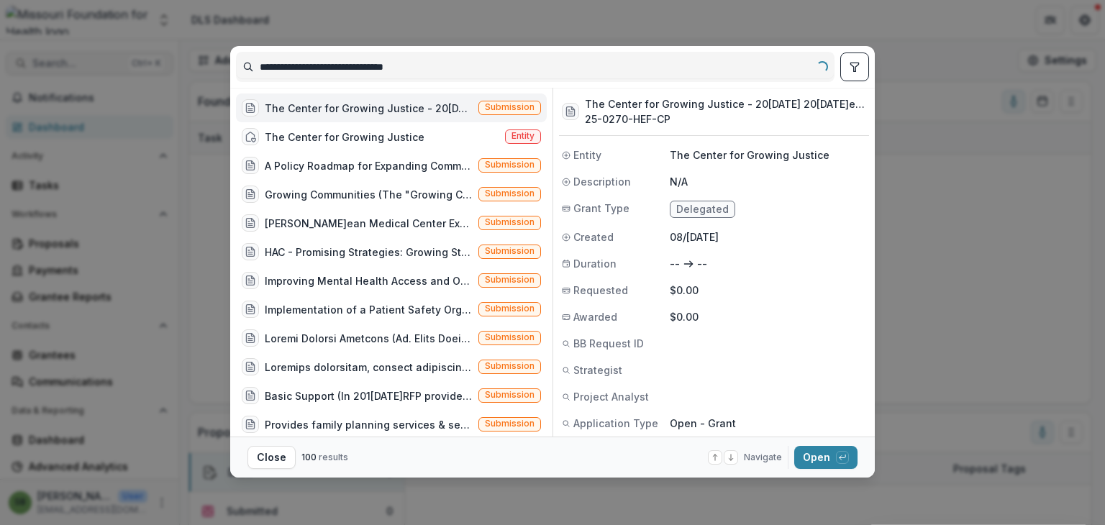
type input "**********"
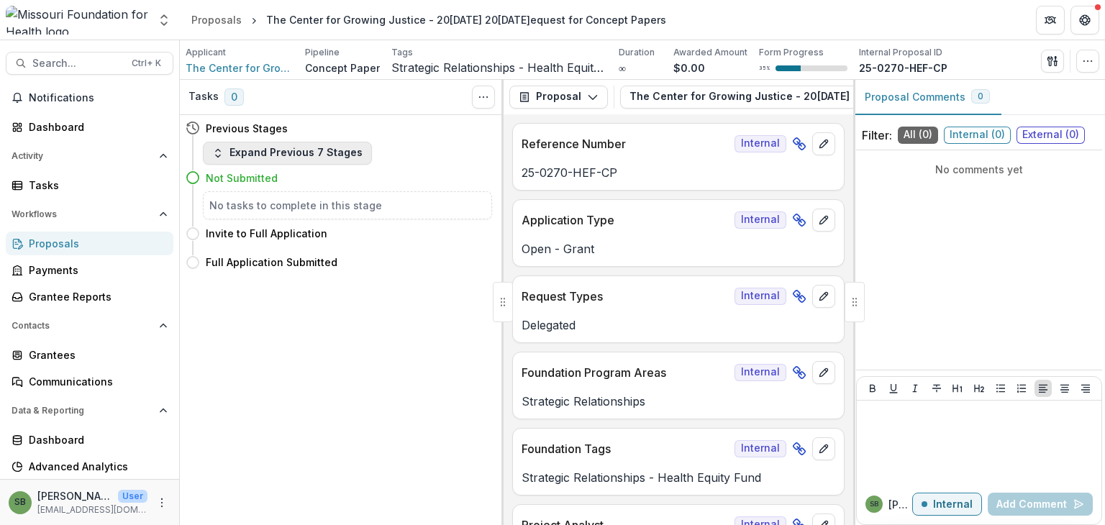
click at [237, 152] on button "Expand Previous 7 Stages" at bounding box center [287, 153] width 169 height 23
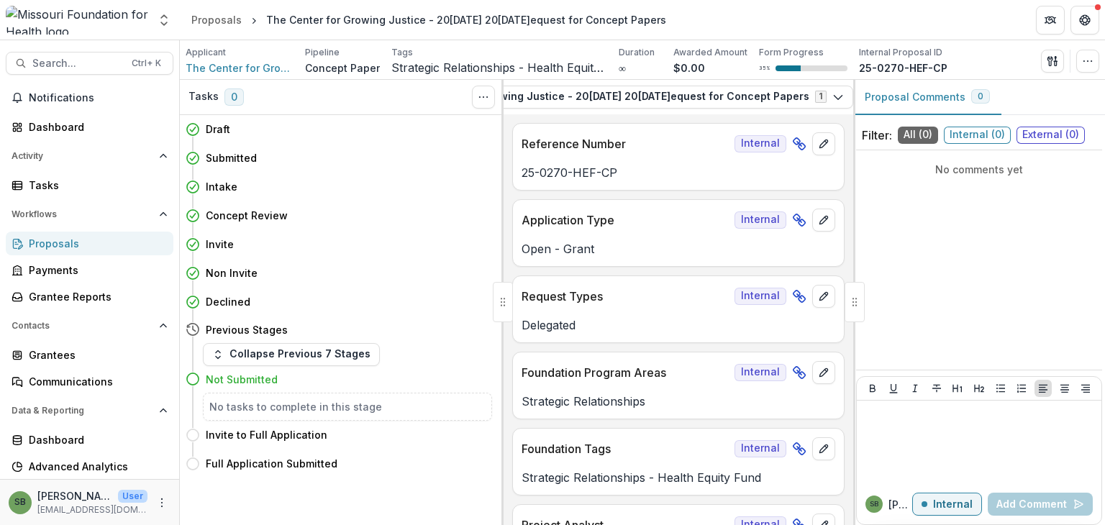
scroll to position [0, 303]
click at [790, 91] on icon "View Attached Files" at bounding box center [796, 97] width 12 height 12
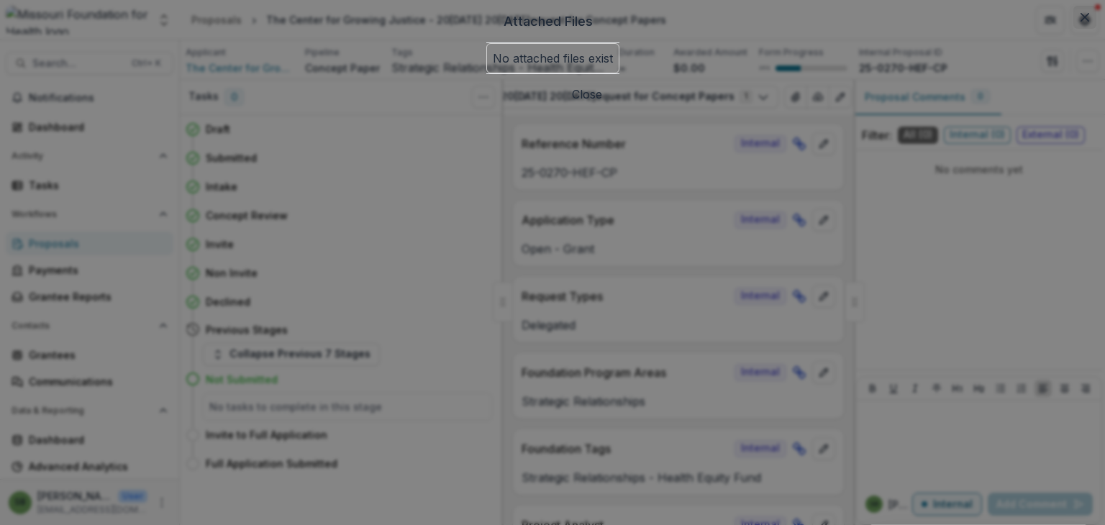
click at [1073, 29] on button "Close" at bounding box center [1084, 17] width 23 height 23
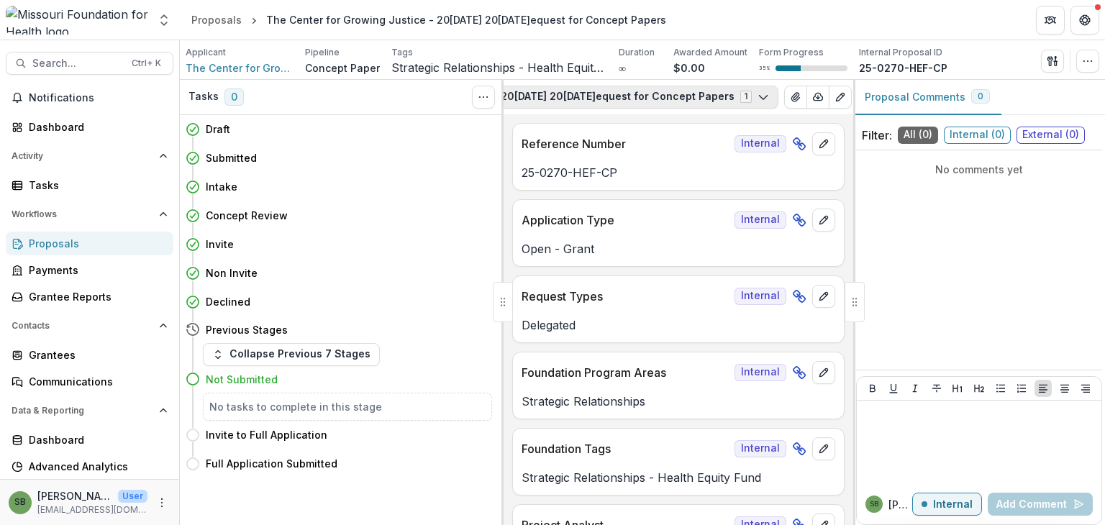
click at [757, 93] on icon "button" at bounding box center [763, 97] width 12 height 12
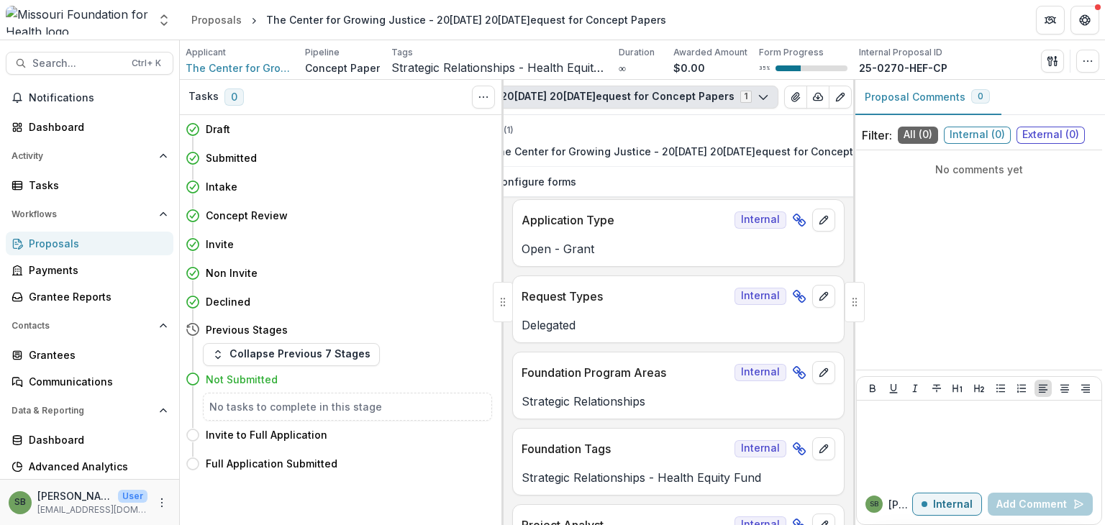
click at [757, 93] on icon "button" at bounding box center [763, 97] width 12 height 12
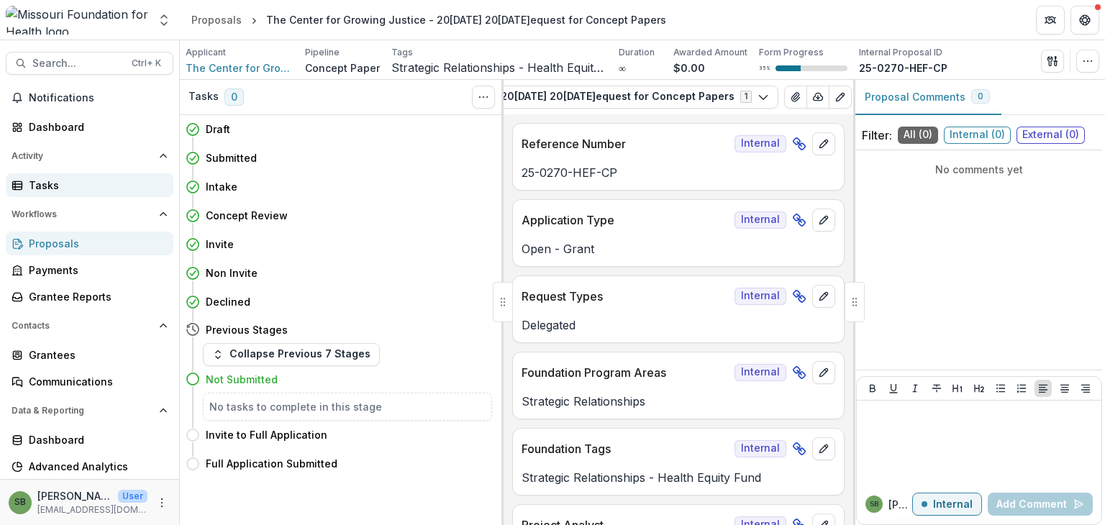
click at [71, 193] on link "Tasks" at bounding box center [90, 185] width 168 height 24
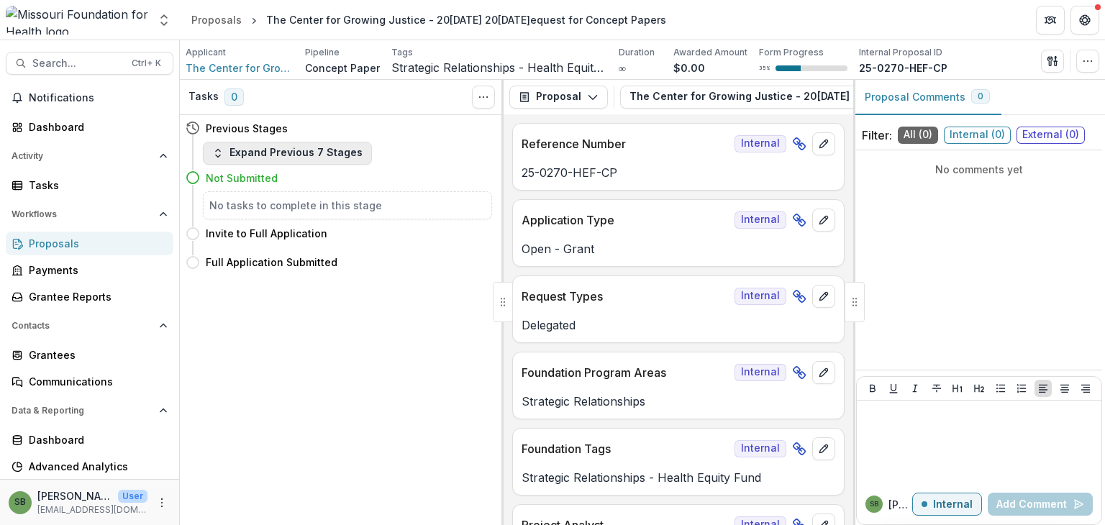
click at [316, 149] on button "Expand Previous 7 Stages" at bounding box center [287, 153] width 169 height 23
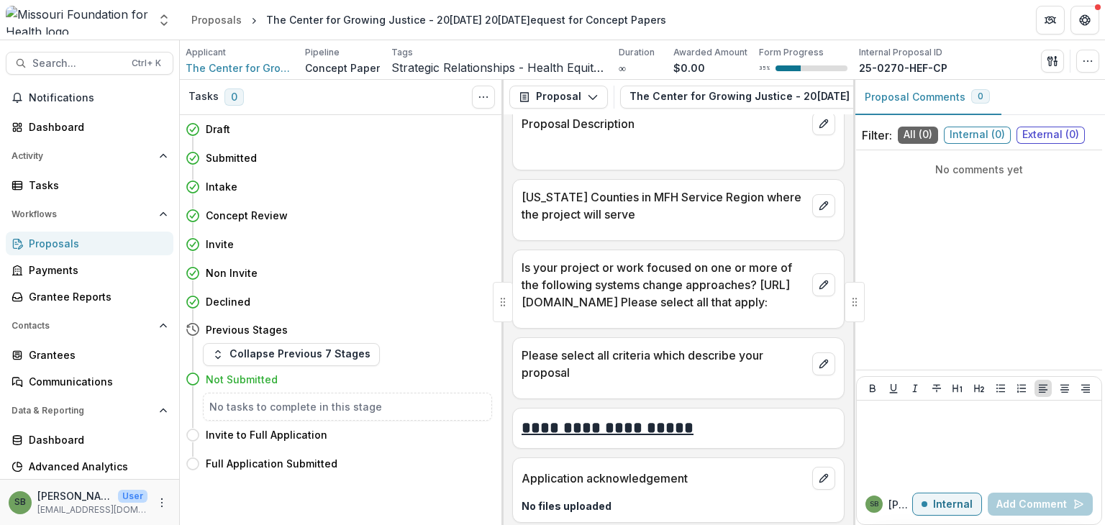
scroll to position [3021, 0]
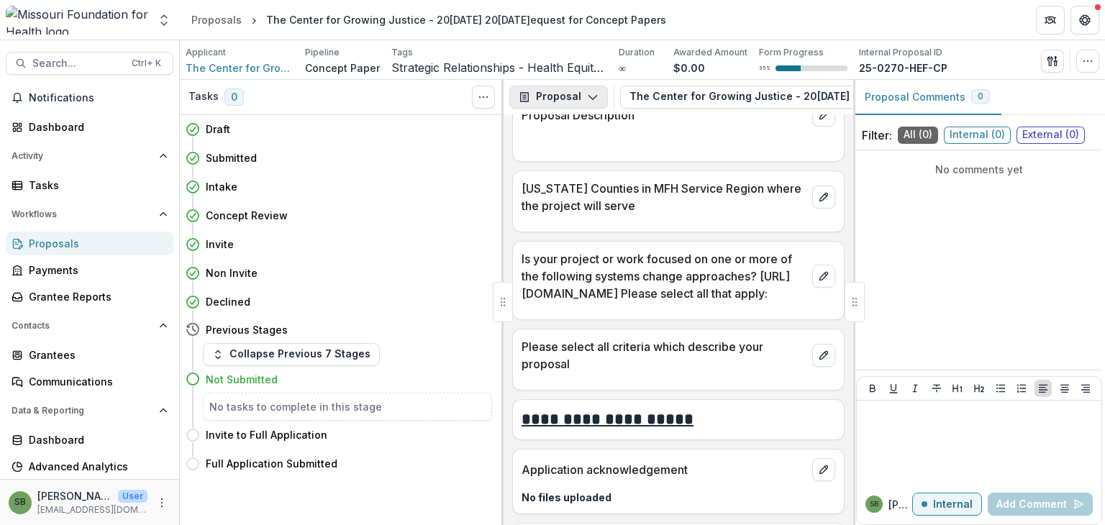
click at [587, 95] on icon "button" at bounding box center [593, 97] width 12 height 12
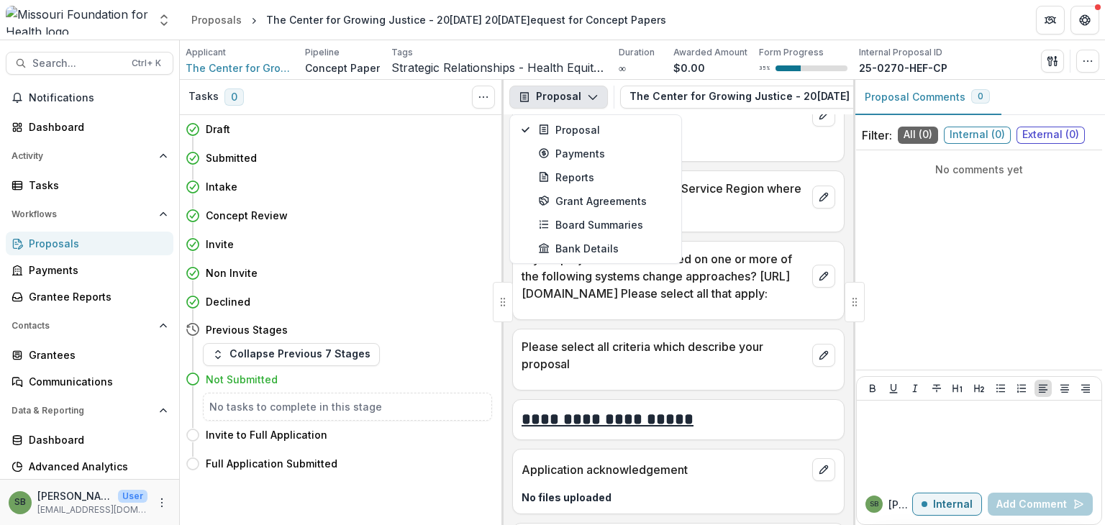
click at [587, 95] on icon "button" at bounding box center [593, 97] width 12 height 12
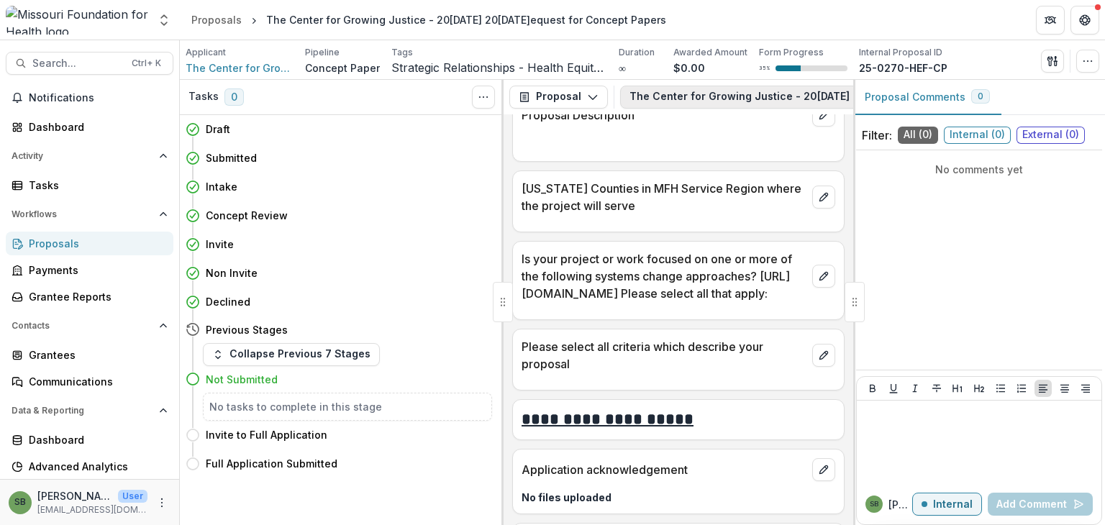
click at [680, 95] on button "The Center for Growing Justice - 2025 [DATE]025 [DATE]uest for Concept Papers 1" at bounding box center [850, 97] width 461 height 23
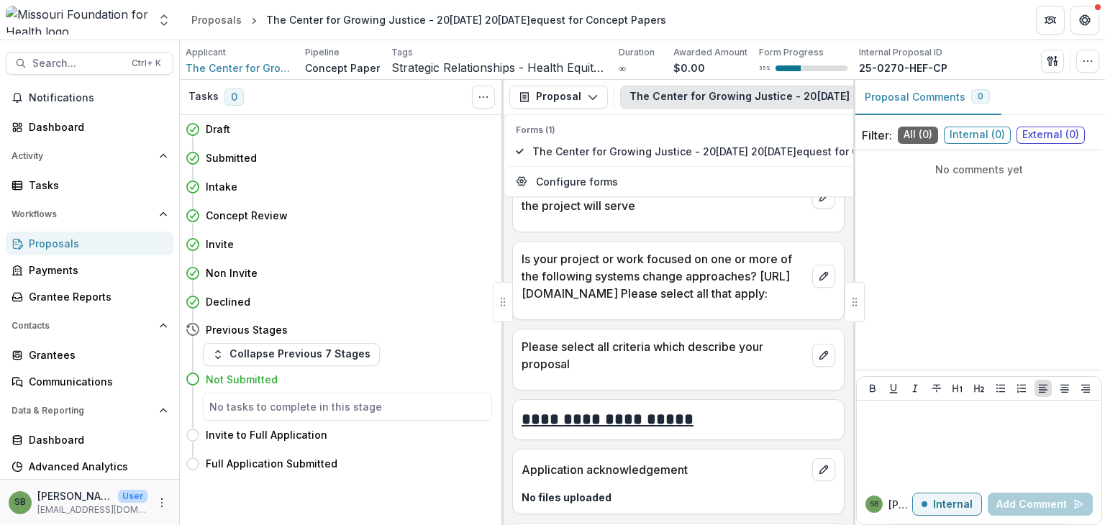
click at [680, 95] on button "The Center for Growing Justice - 2025 [DATE]025 [DATE]uest for Concept Papers 1" at bounding box center [850, 97] width 461 height 23
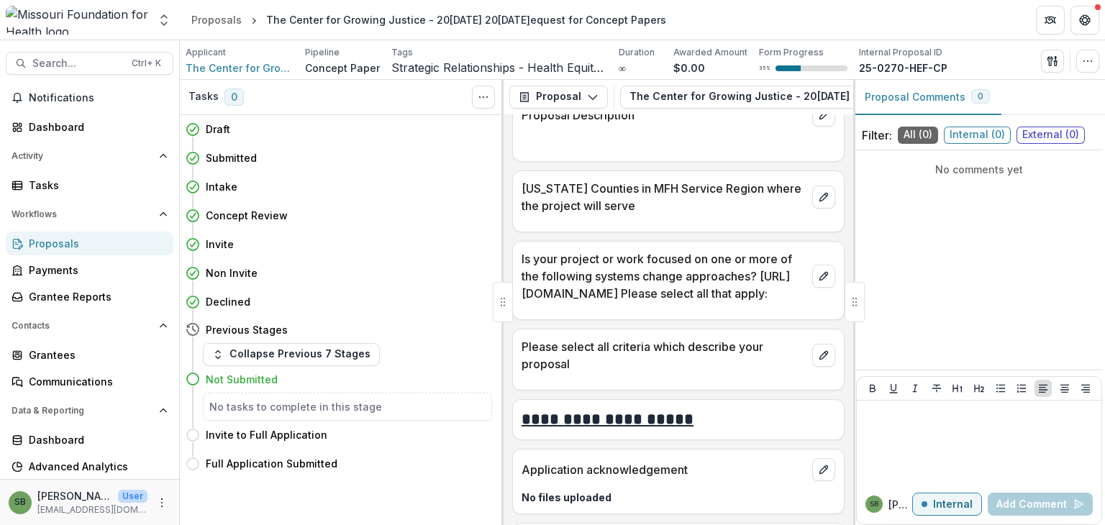
drag, startPoint x: 608, startPoint y: 117, endPoint x: 777, endPoint y: 122, distance: 168.4
click at [777, 122] on div "**********" at bounding box center [678, 319] width 350 height 411
click at [802, 94] on button "button" at bounding box center [813, 97] width 23 height 23
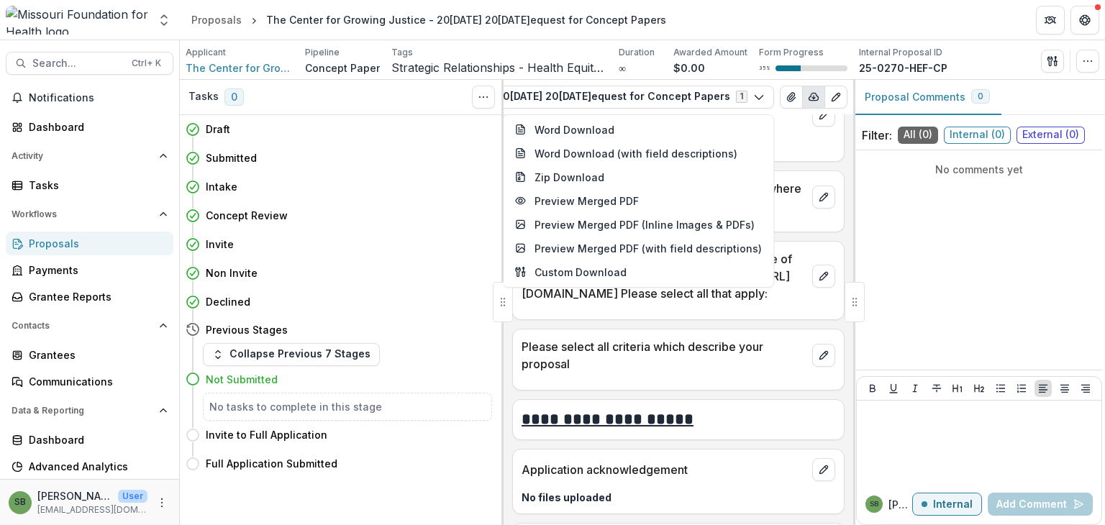
click at [802, 94] on button "button" at bounding box center [813, 97] width 23 height 23
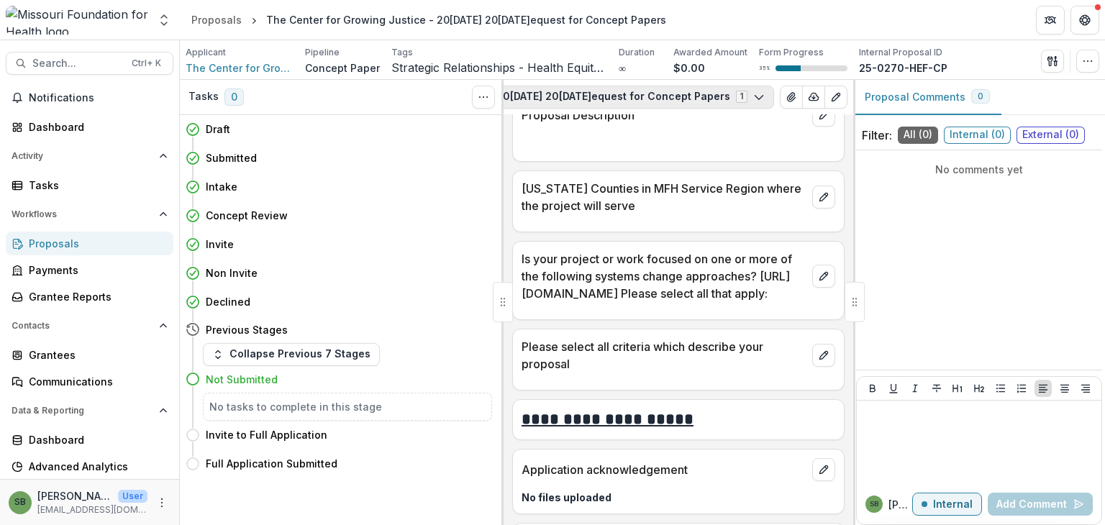
click at [720, 96] on button "The Center for Growing Justice - 2025 [DATE]025 [DATE]uest for Concept Papers 1" at bounding box center [543, 97] width 461 height 23
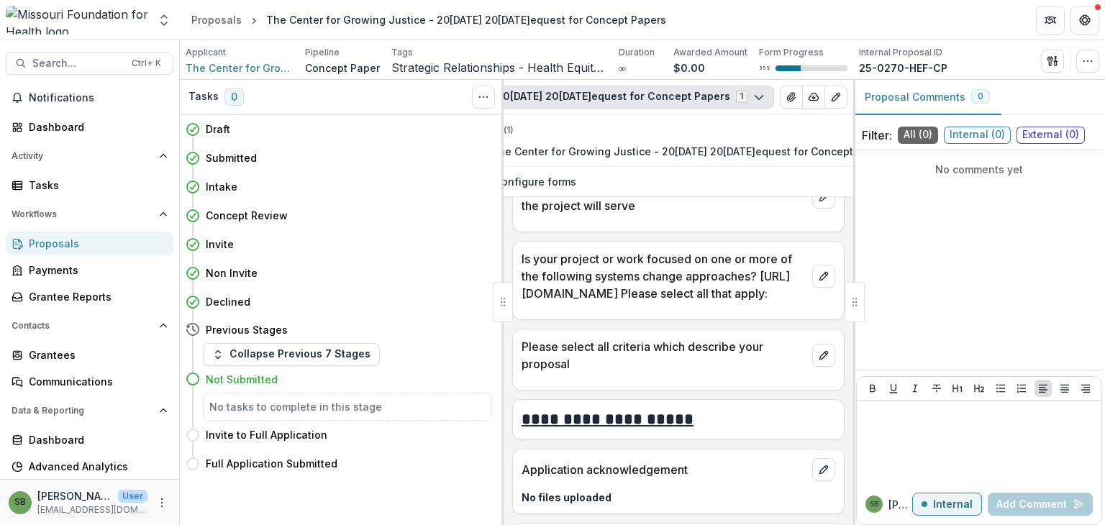
click at [720, 96] on button "The Center for Growing Justice - 2025 [DATE]025 [DATE]uest for Concept Papers 1" at bounding box center [543, 97] width 461 height 23
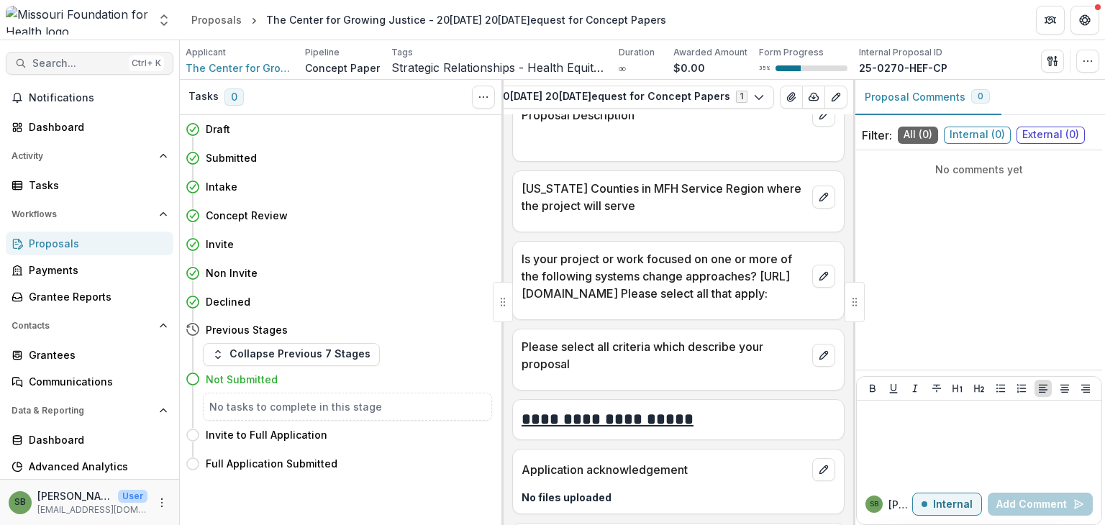
click at [62, 67] on span "Search..." at bounding box center [77, 64] width 91 height 12
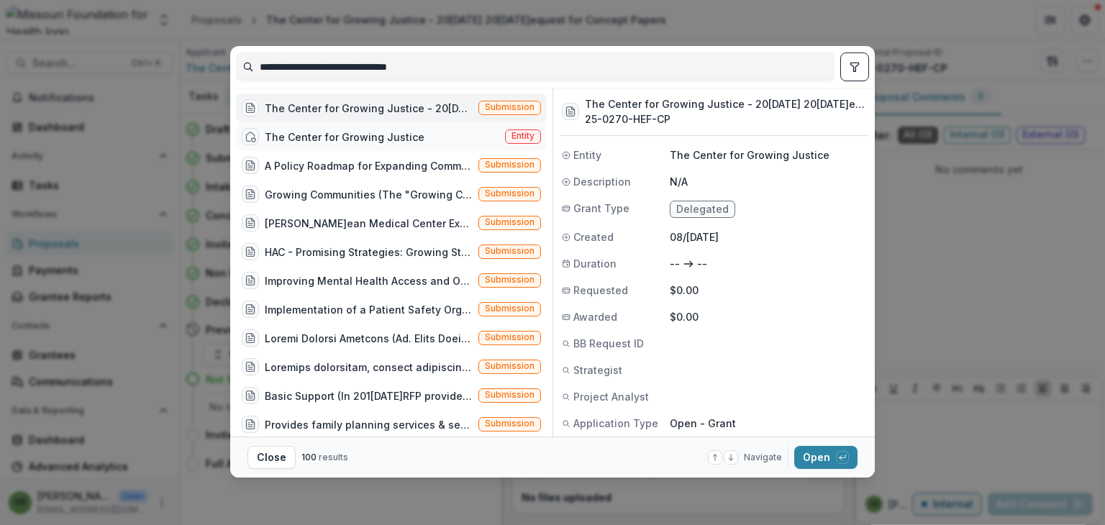
click at [359, 130] on div "The Center for Growing Justice" at bounding box center [345, 136] width 160 height 15
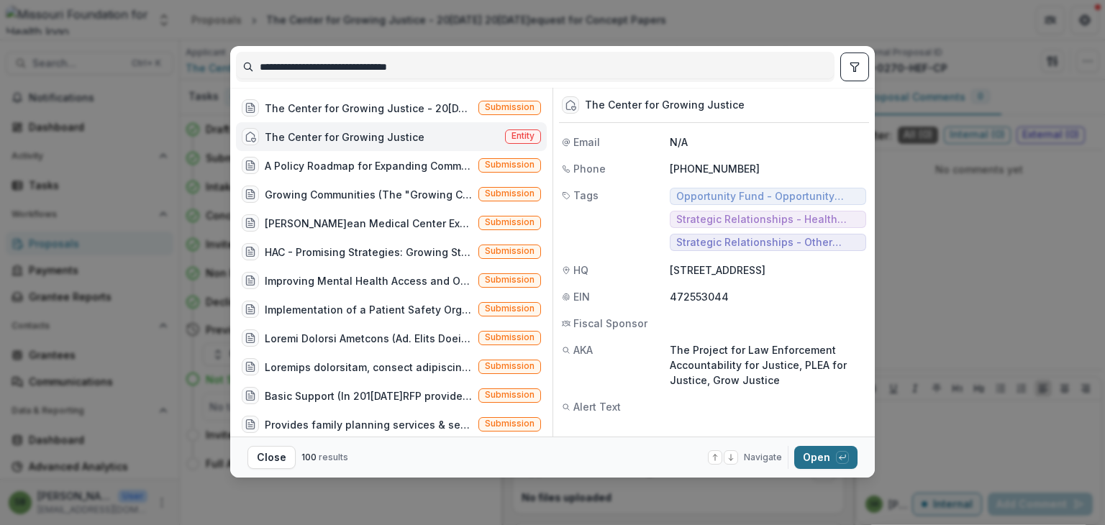
click at [831, 452] on button "Open with enter key" at bounding box center [825, 457] width 63 height 23
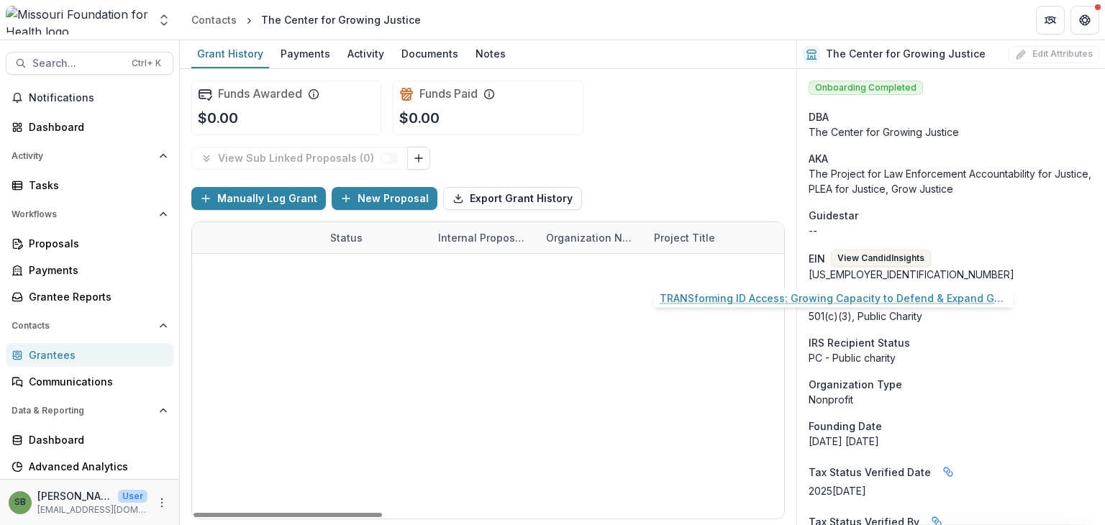
click at [699, 265] on link "TRANSforming ID Access: Growing Capacity to Defend & Expand Gender Marker Chang…" at bounding box center [735, 269] width 163 height 15
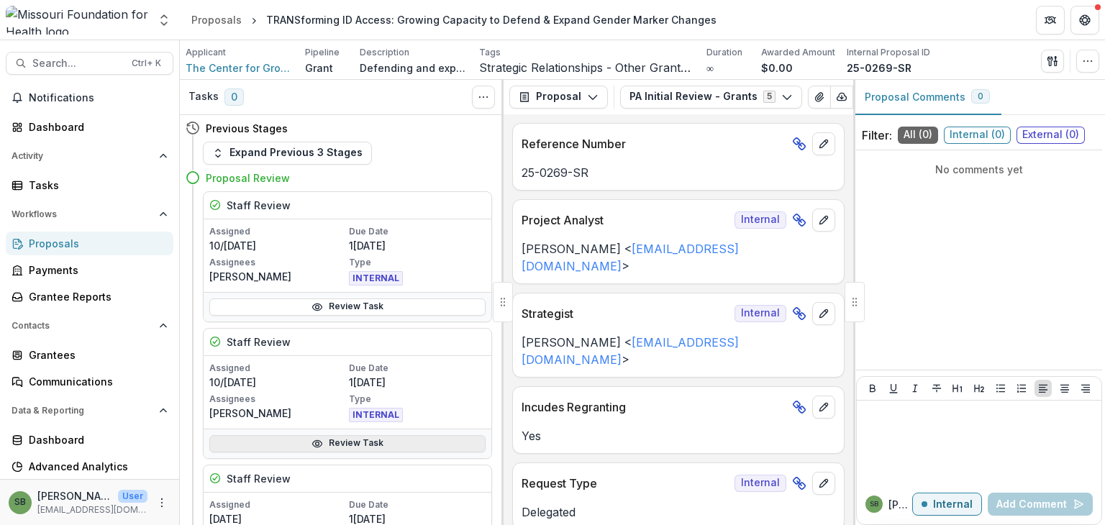
scroll to position [144, 0]
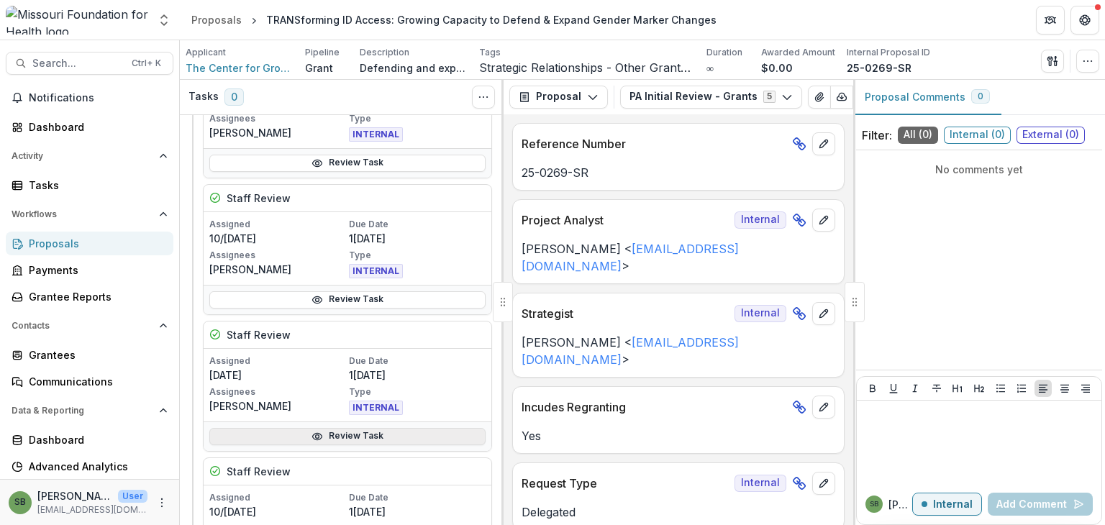
click at [401, 436] on link "Review Task" at bounding box center [347, 436] width 276 height 17
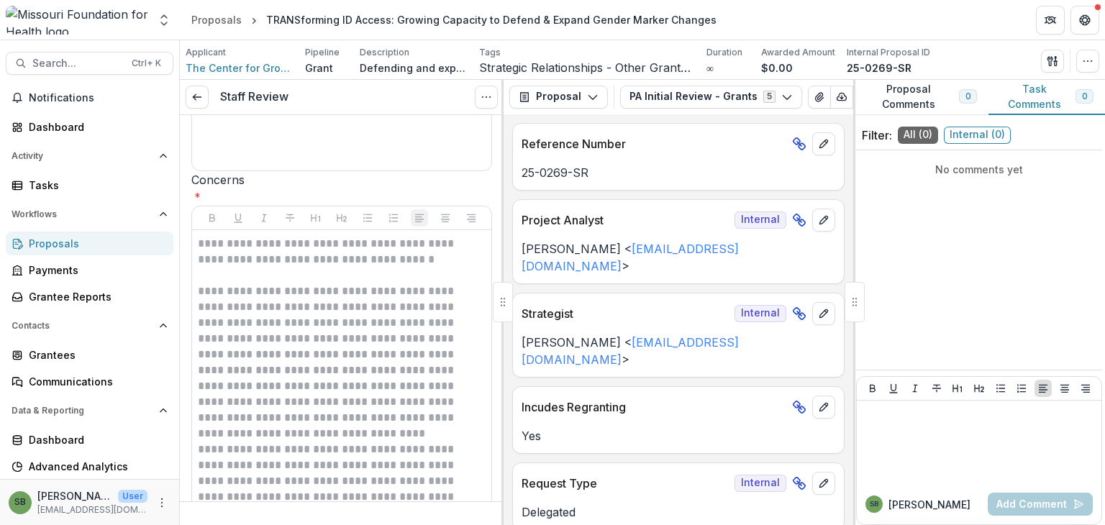
scroll to position [216, 0]
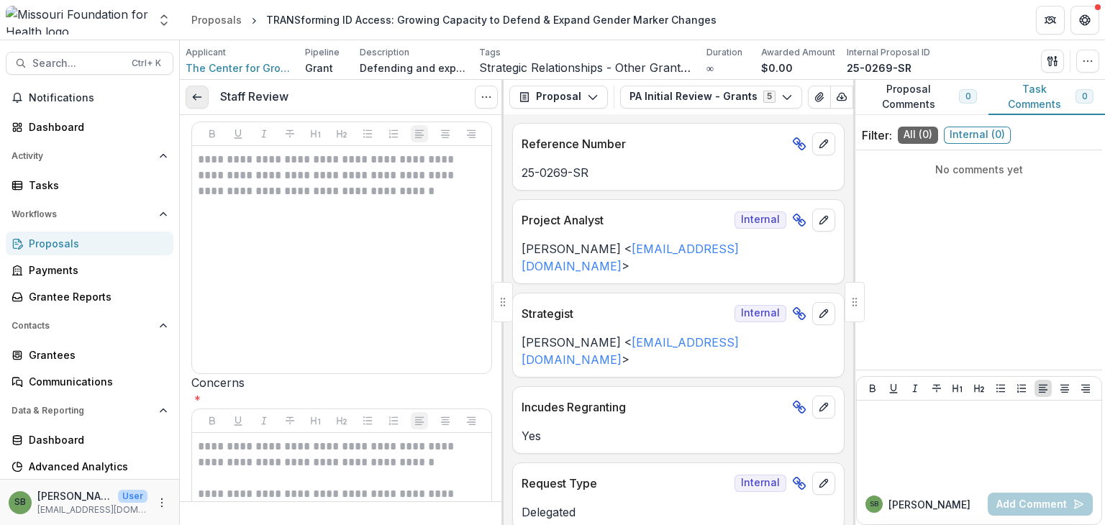
click at [197, 97] on line at bounding box center [197, 97] width 8 height 0
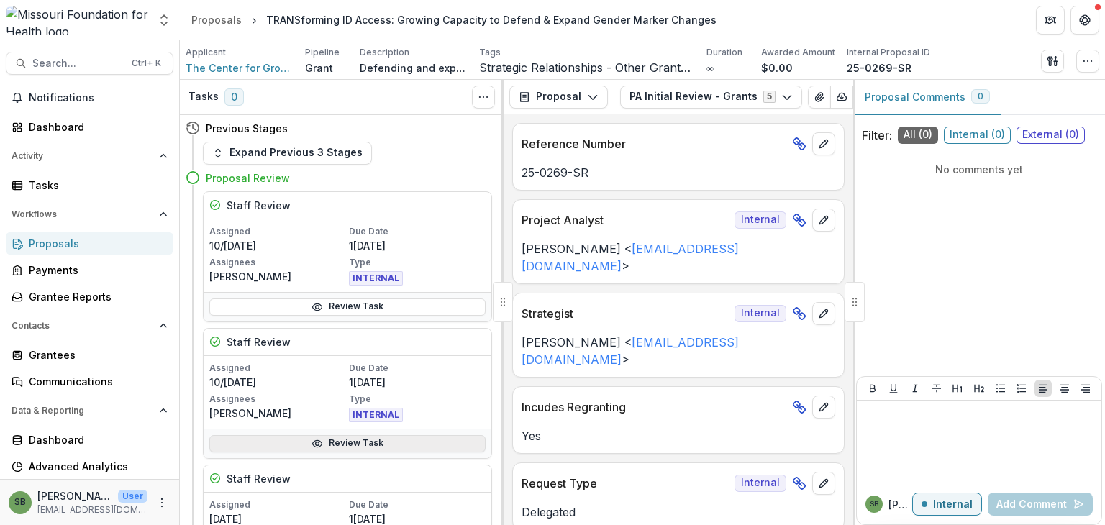
click at [348, 438] on link "Review Task" at bounding box center [347, 443] width 276 height 17
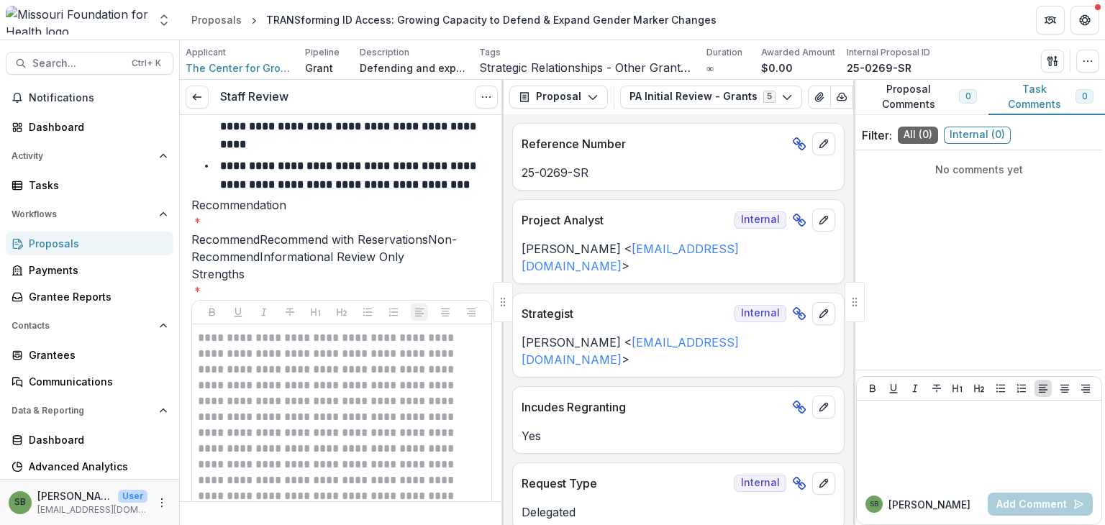
scroll to position [22, 0]
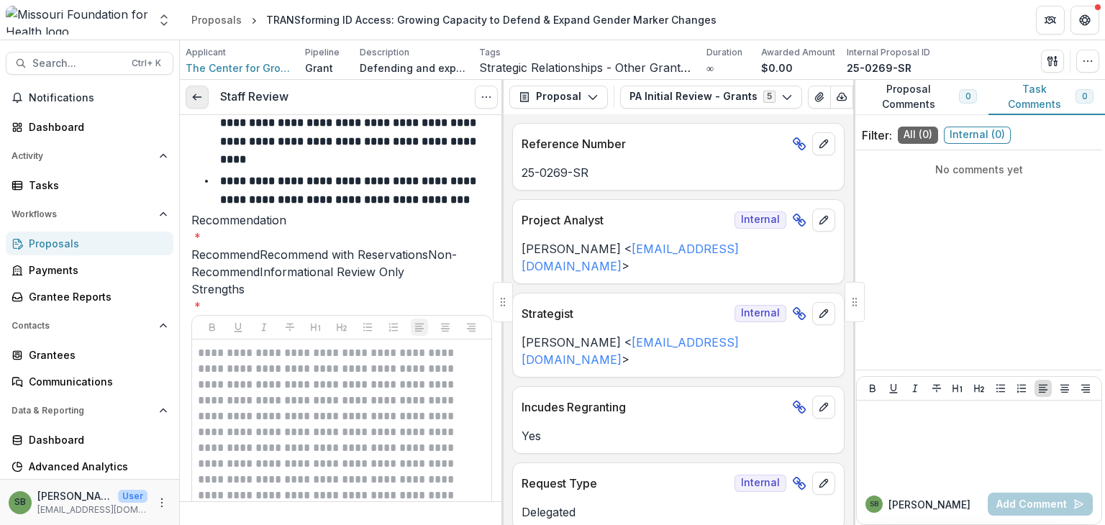
click at [203, 101] on link at bounding box center [197, 97] width 23 height 23
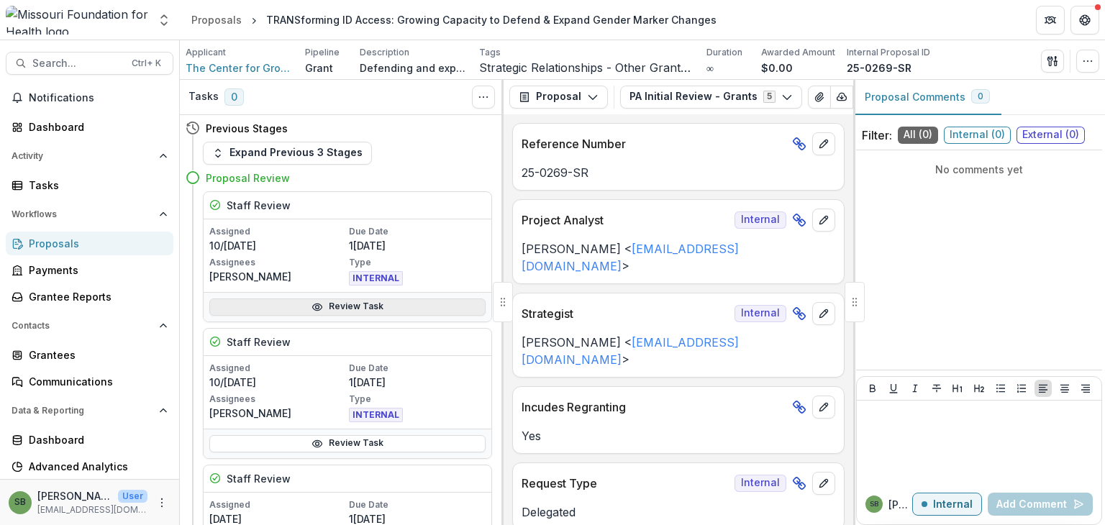
click at [342, 307] on link "Review Task" at bounding box center [347, 306] width 276 height 17
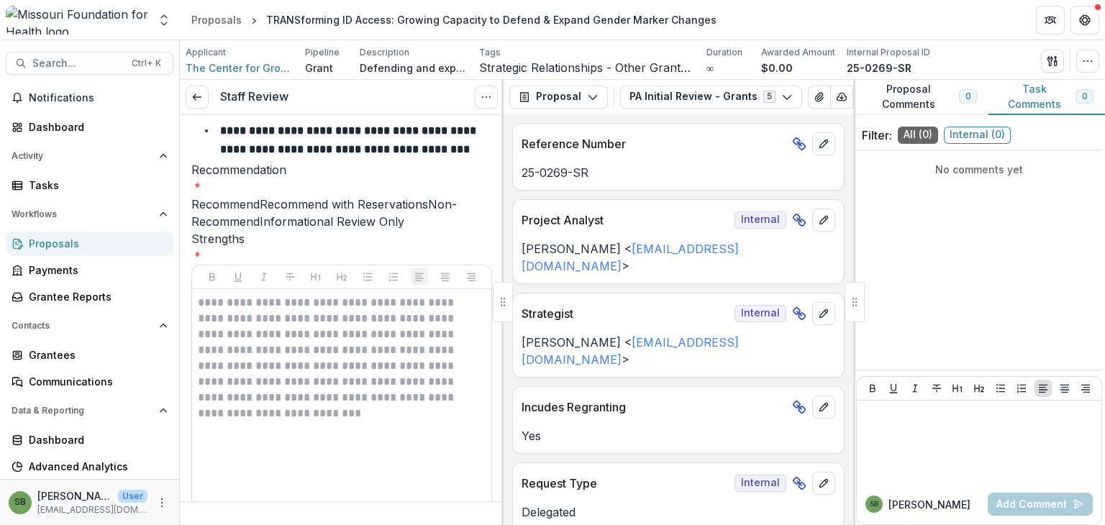
scroll to position [72, 0]
click at [199, 97] on line at bounding box center [197, 97] width 8 height 0
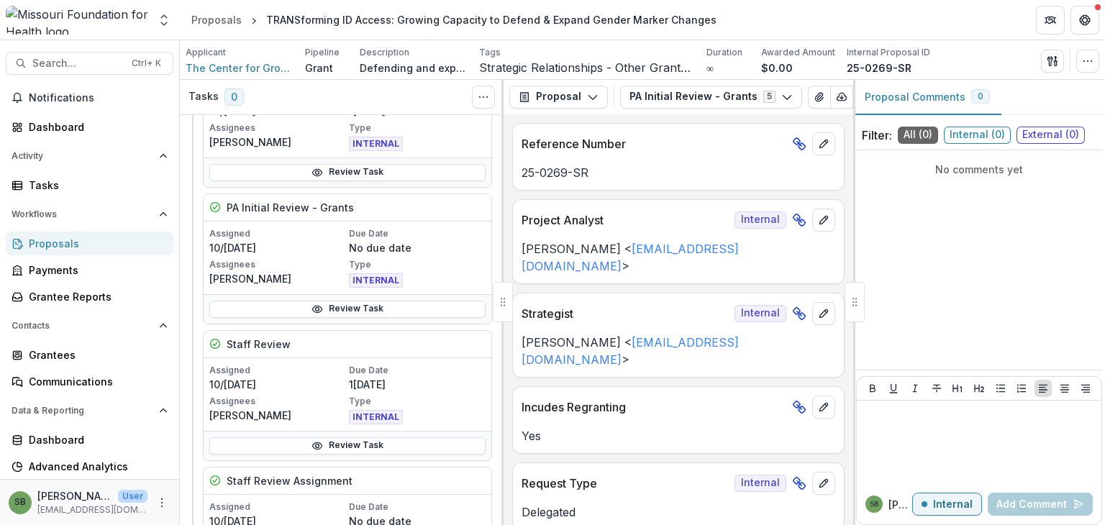
scroll to position [575, 0]
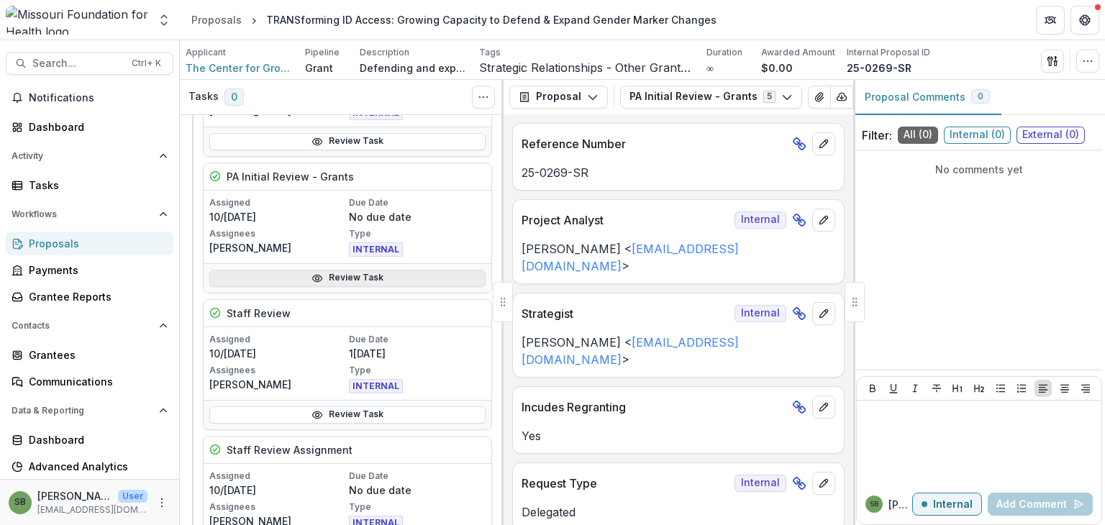
click at [378, 274] on link "Review Task" at bounding box center [347, 278] width 276 height 17
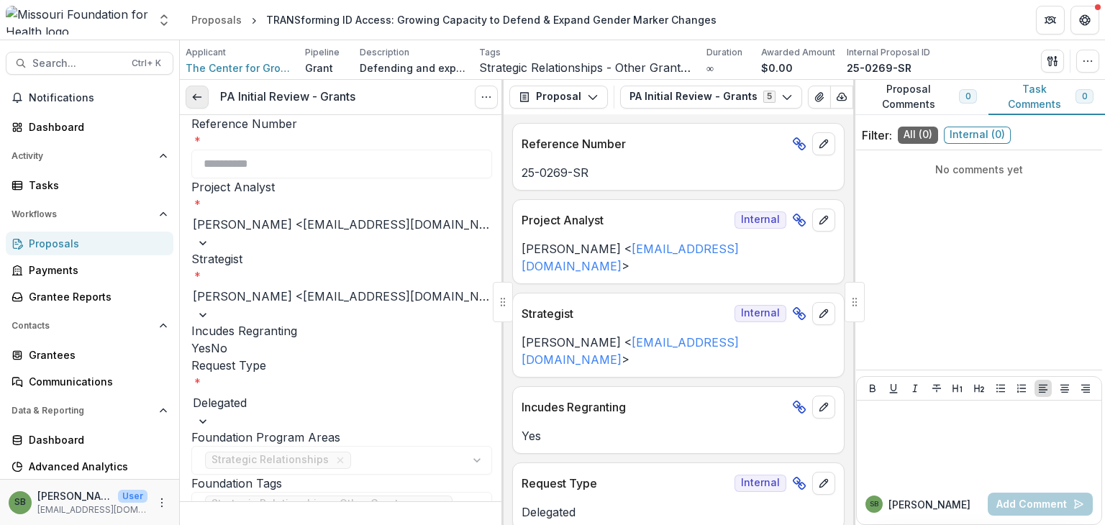
click at [201, 91] on icon at bounding box center [197, 97] width 12 height 12
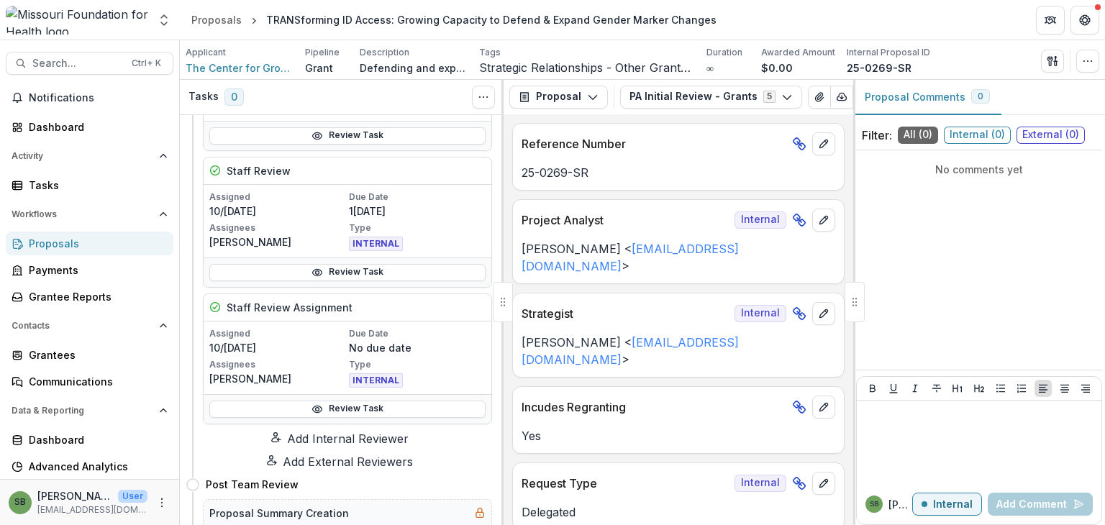
scroll to position [719, 0]
click at [358, 270] on link "Review Task" at bounding box center [347, 271] width 276 height 17
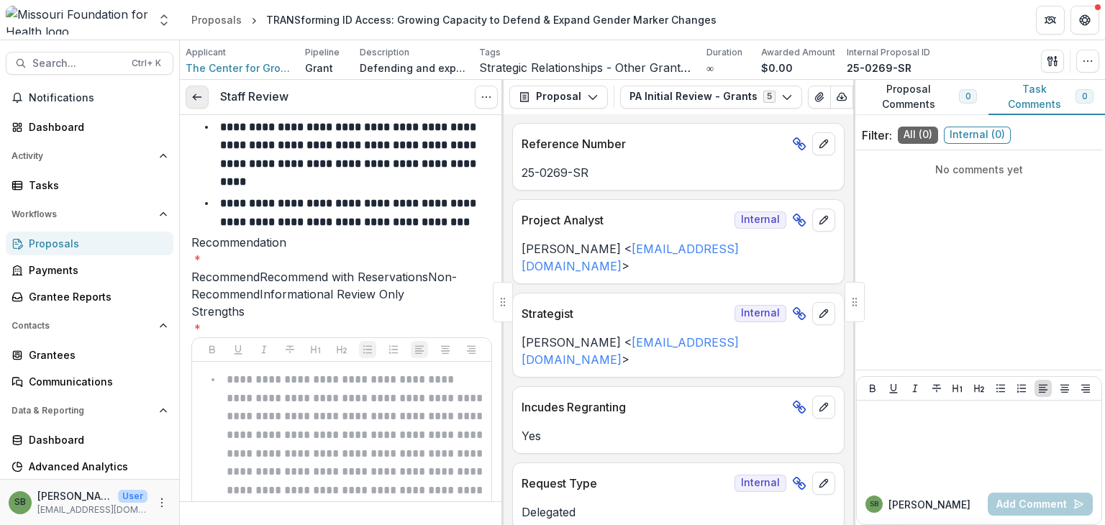
click at [201, 102] on link at bounding box center [197, 97] width 23 height 23
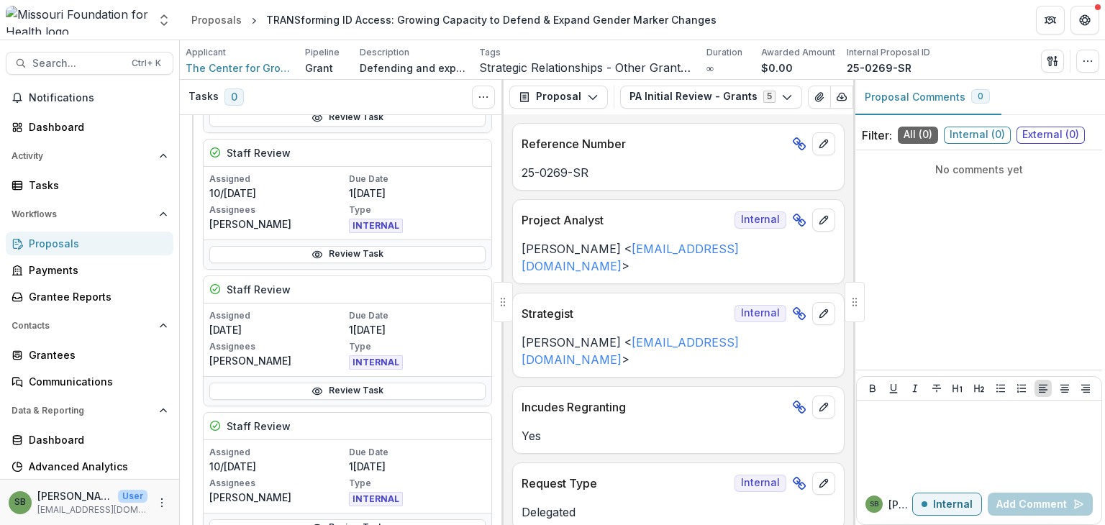
scroll to position [216, 0]
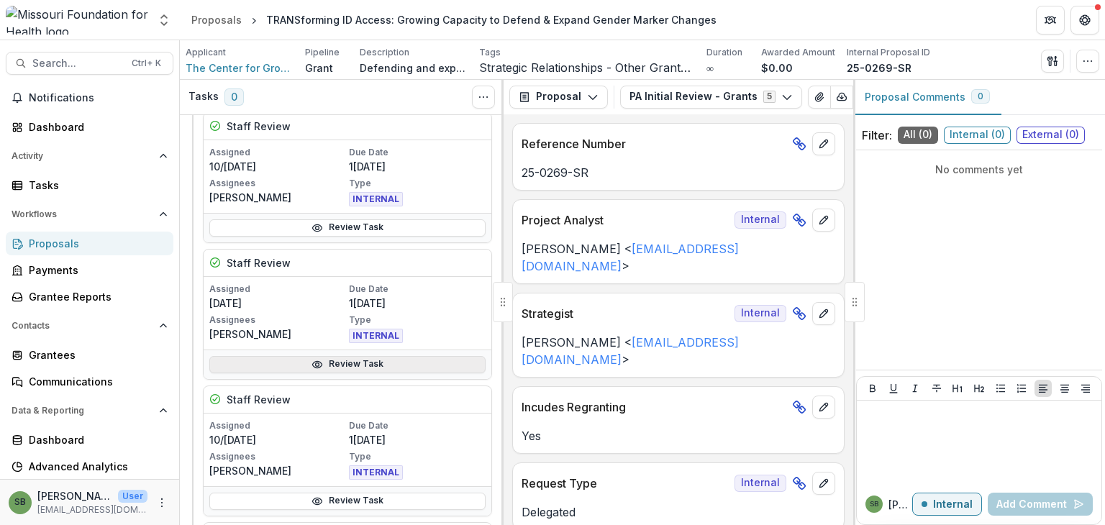
click at [334, 363] on link "Review Task" at bounding box center [347, 364] width 276 height 17
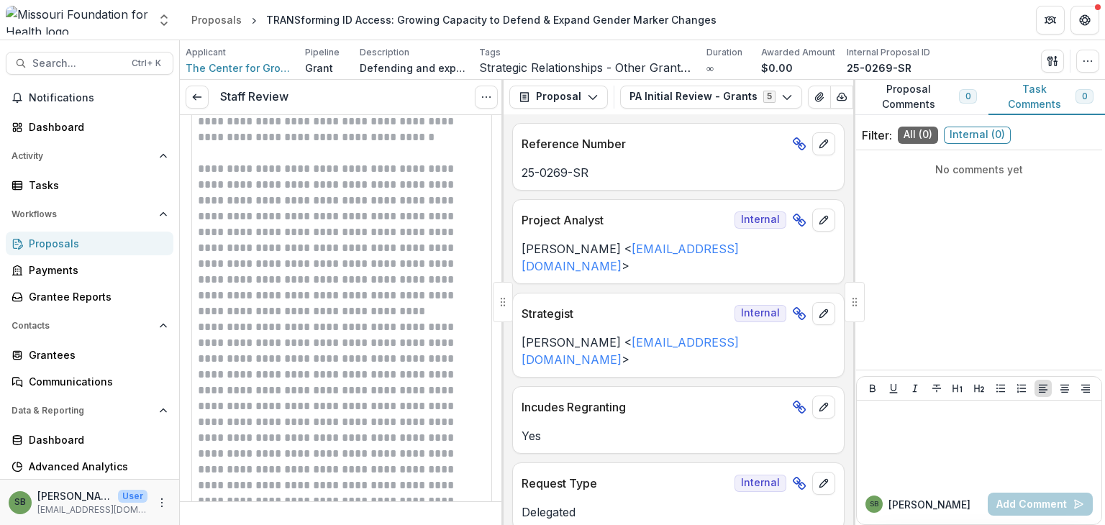
scroll to position [575, 0]
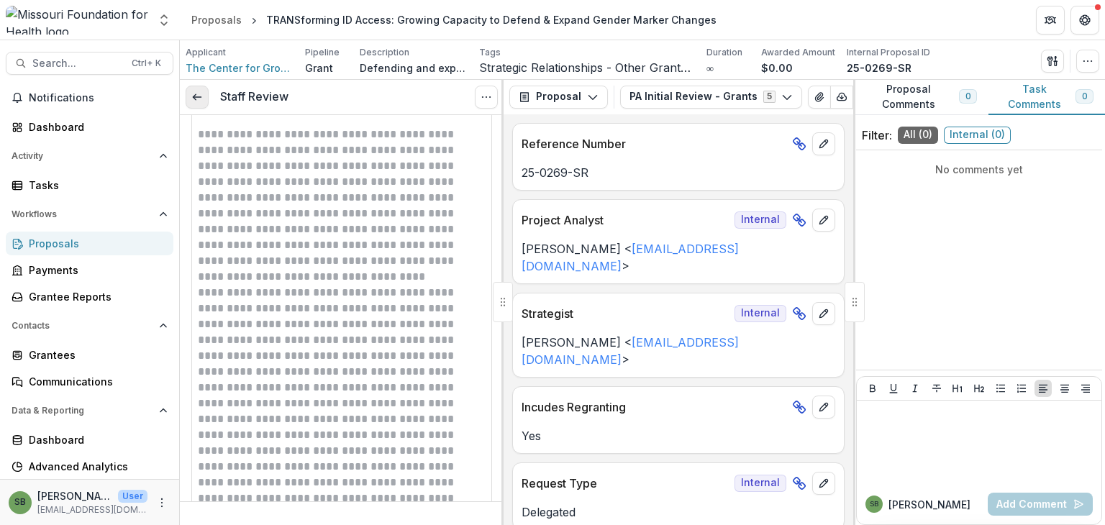
click at [196, 100] on icon at bounding box center [197, 97] width 12 height 12
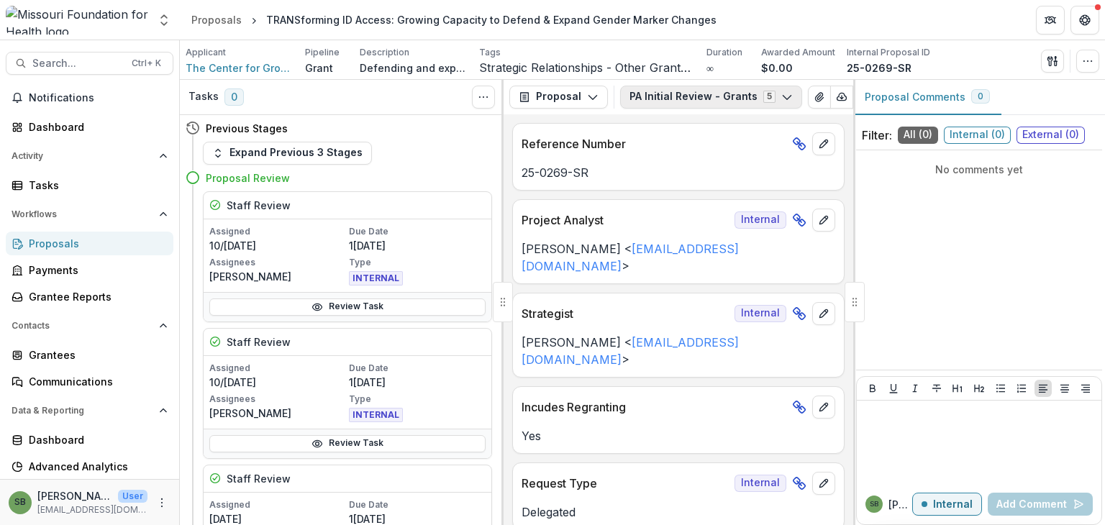
click at [785, 96] on button "PA Initial Review - Grants 5" at bounding box center [711, 97] width 182 height 23
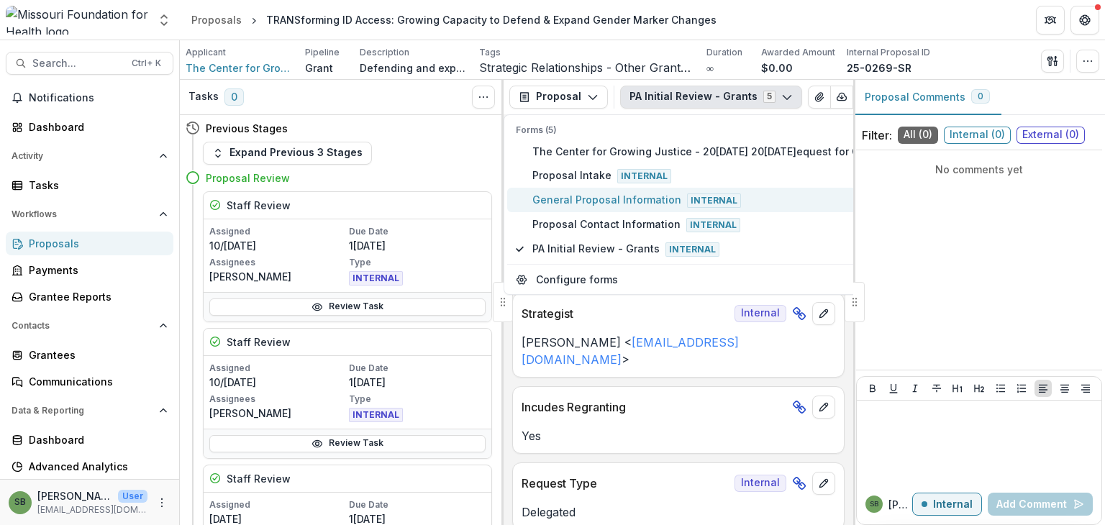
click at [747, 203] on span "General Proposal Information Internal" at bounding box center [732, 200] width 400 height 16
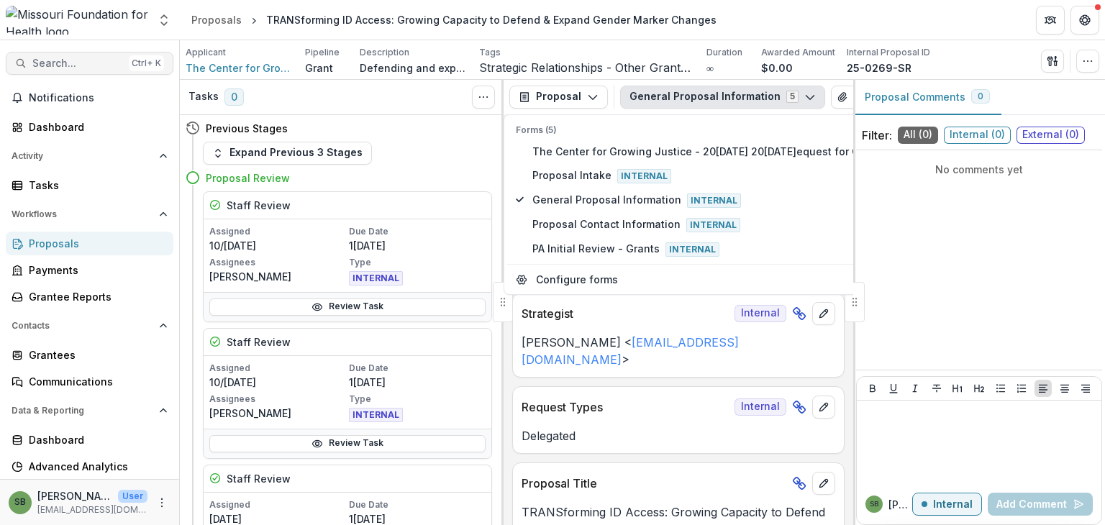
click at [87, 60] on span "Search..." at bounding box center [77, 64] width 91 height 12
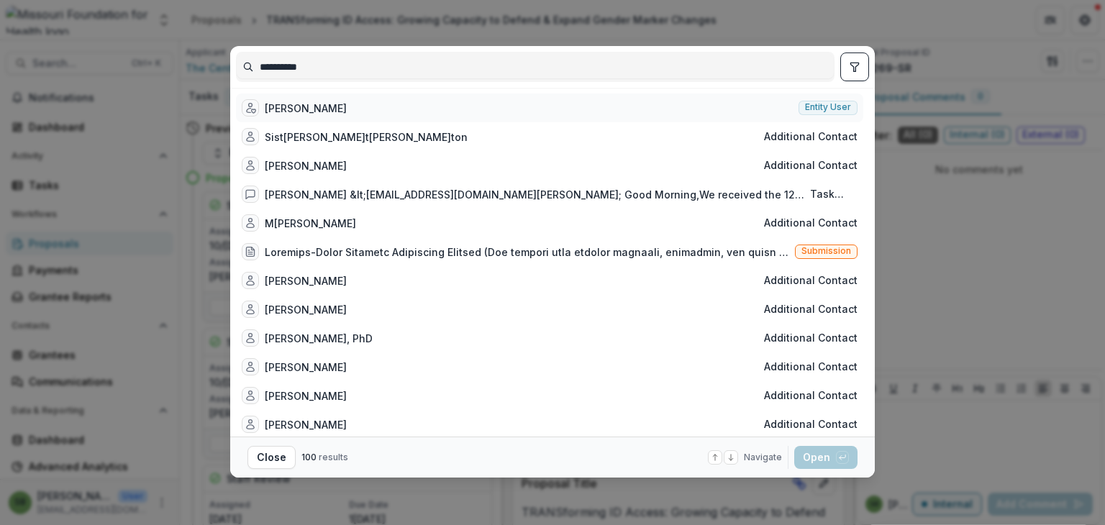
click at [302, 108] on div "[PERSON_NAME]" at bounding box center [306, 108] width 82 height 15
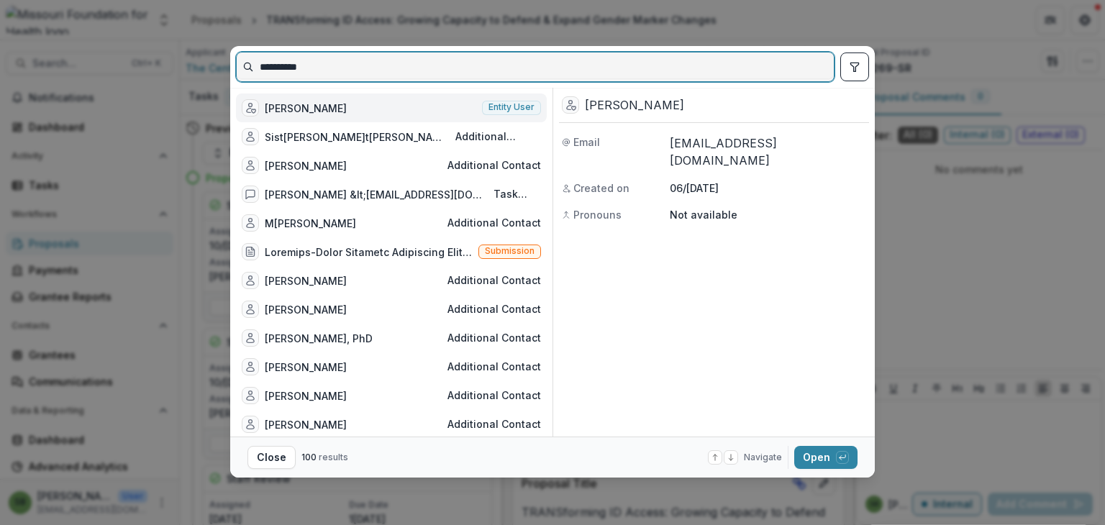
click at [316, 70] on input "**********" at bounding box center [535, 66] width 597 height 23
type input "*"
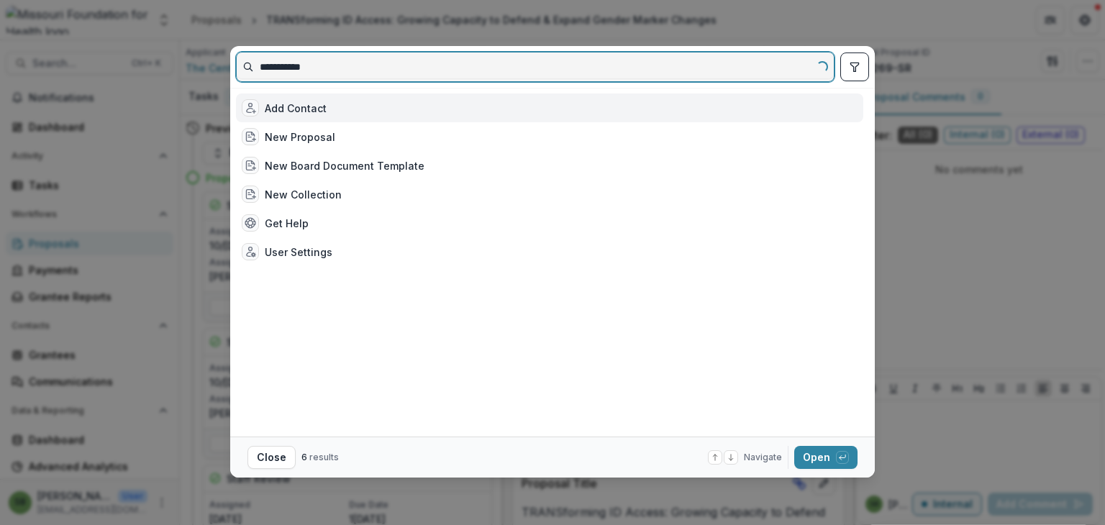
type input "**********"
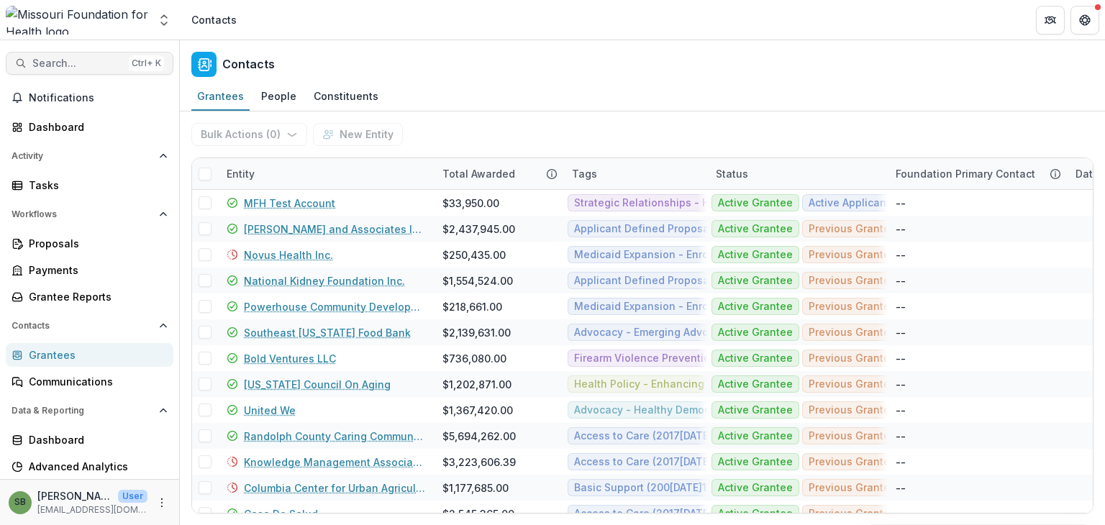
click at [76, 60] on span "Search..." at bounding box center [77, 64] width 91 height 12
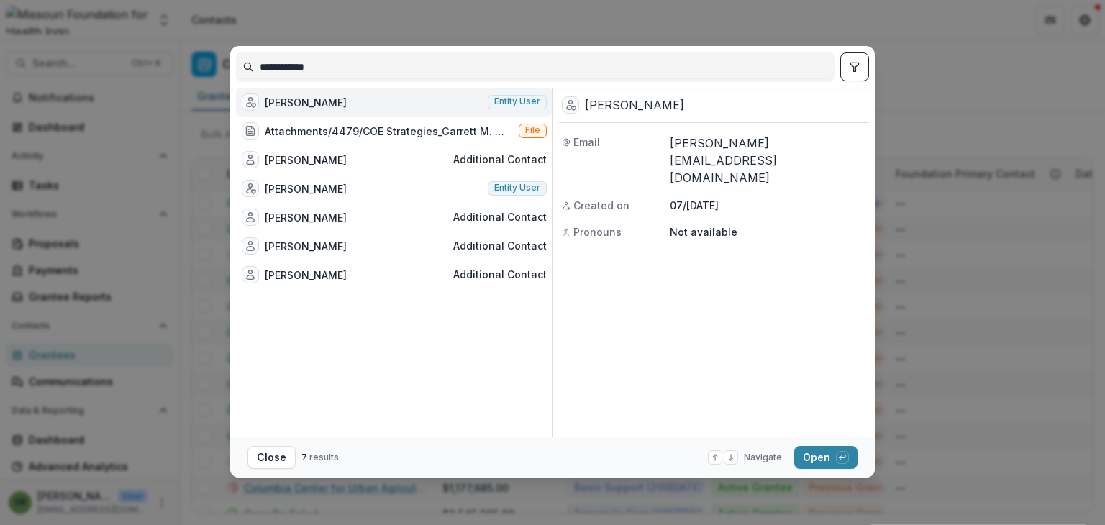
click at [958, 208] on div "**********" at bounding box center [552, 262] width 1105 height 525
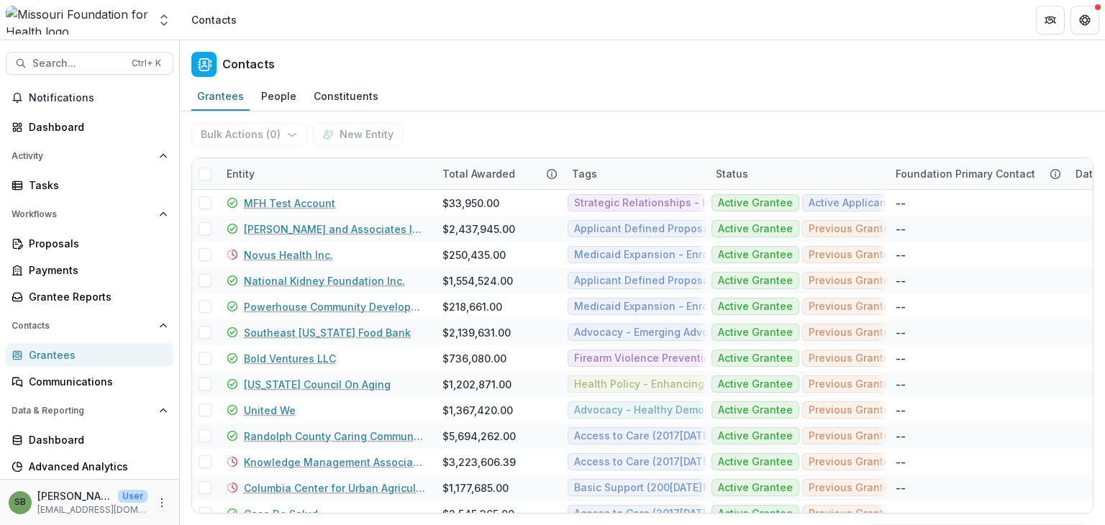
click at [81, 21] on img at bounding box center [77, 20] width 142 height 29
click at [53, 131] on div "Dashboard" at bounding box center [95, 126] width 133 height 15
